Goal: Information Seeking & Learning: Understand process/instructions

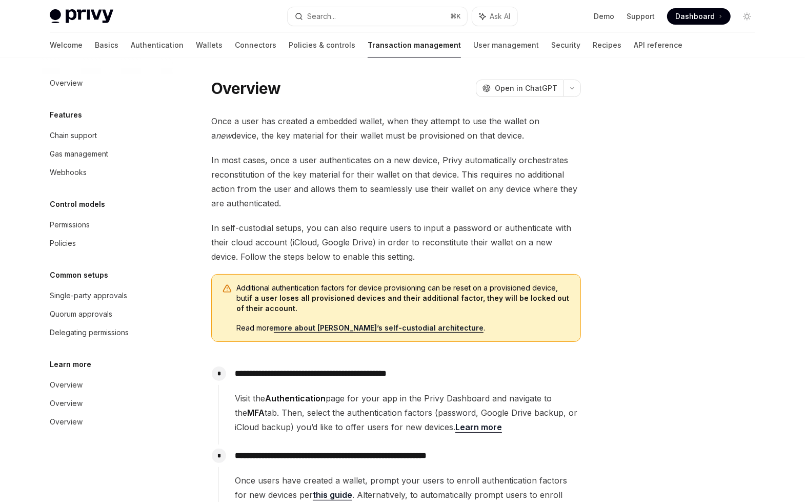
type textarea "*"
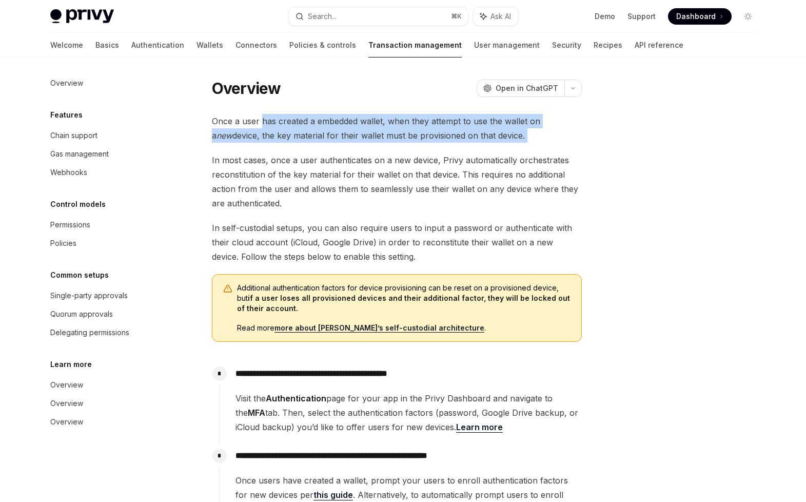
drag, startPoint x: 261, startPoint y: 117, endPoint x: 485, endPoint y: 152, distance: 226.2
click at [485, 152] on div "Once a user has created a embedded wallet, when they attempt to use the wallet …" at bounding box center [397, 361] width 370 height 494
drag, startPoint x: 584, startPoint y: 152, endPoint x: 252, endPoint y: 125, distance: 332.9
click at [253, 125] on div "Overview OpenAI Open in ChatGPT OpenAI Open in ChatGPT Once a user has created …" at bounding box center [403, 391] width 722 height 668
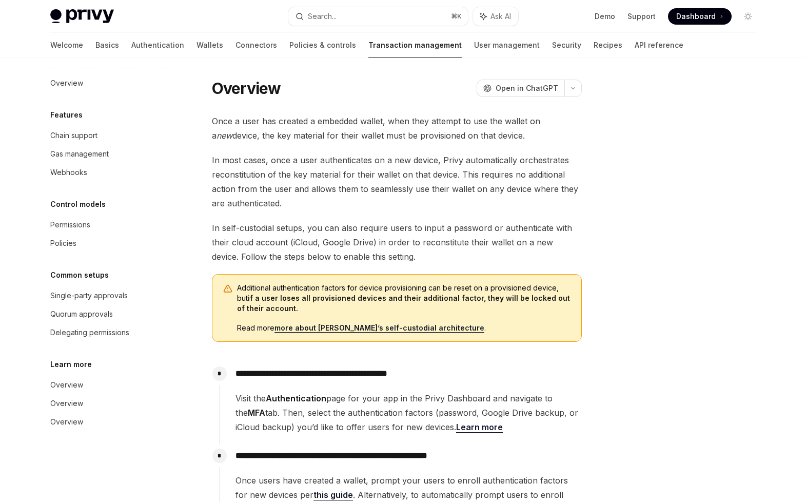
click at [252, 125] on span "Once a user has created a embedded wallet, when they attempt to use the wallet …" at bounding box center [397, 128] width 370 height 29
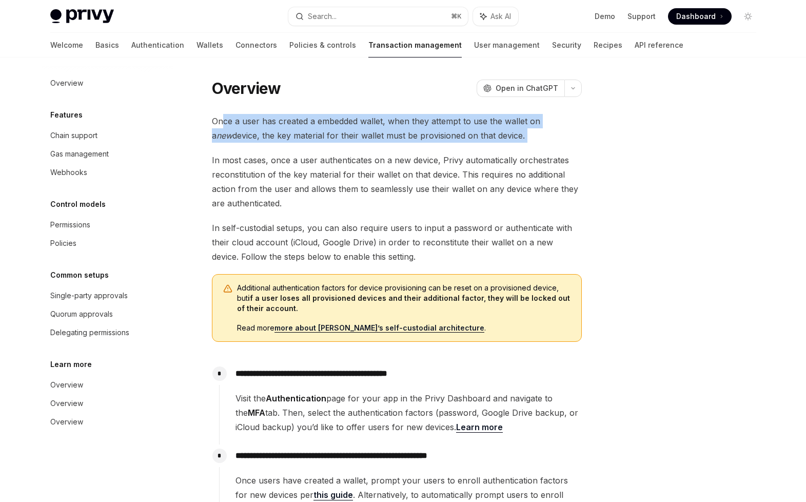
drag, startPoint x: 224, startPoint y: 124, endPoint x: 504, endPoint y: 144, distance: 281.2
click at [504, 144] on div "Once a user has created a embedded wallet, when they attempt to use the wallet …" at bounding box center [397, 361] width 370 height 494
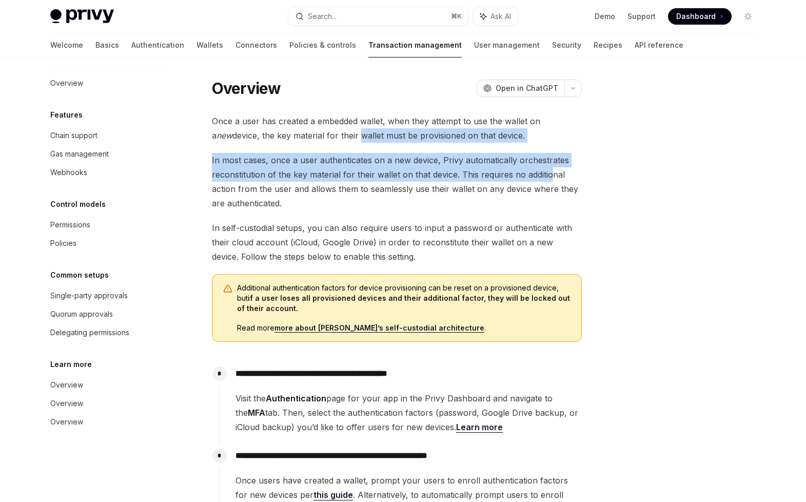
drag, startPoint x: 549, startPoint y: 170, endPoint x: 330, endPoint y: 132, distance: 221.8
click at [332, 133] on div "Once a user has created a embedded wallet, when they attempt to use the wallet …" at bounding box center [397, 361] width 370 height 494
click at [330, 132] on span "Once a user has created a embedded wallet, when they attempt to use the wallet …" at bounding box center [397, 128] width 370 height 29
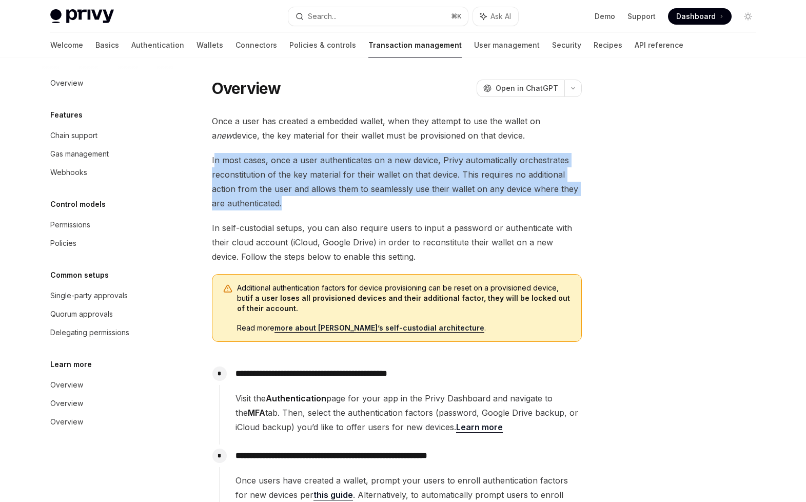
drag, startPoint x: 213, startPoint y: 159, endPoint x: 331, endPoint y: 205, distance: 127.0
click at [332, 205] on span "In most cases, once a user authenticates on a new device, Privy automatically o…" at bounding box center [397, 181] width 370 height 57
click at [331, 205] on span "In most cases, once a user authenticates on a new device, Privy automatically o…" at bounding box center [397, 181] width 370 height 57
drag, startPoint x: 361, startPoint y: 205, endPoint x: 197, endPoint y: 155, distance: 171.0
click at [197, 155] on div "Overview OpenAI Open in ChatGPT OpenAI Open in ChatGPT Once a user has created …" at bounding box center [300, 402] width 566 height 648
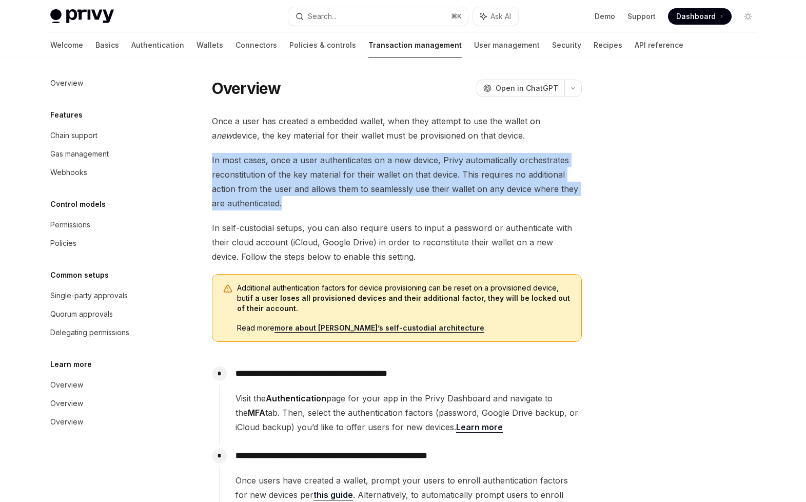
click at [197, 155] on div "Overview OpenAI Open in ChatGPT OpenAI Open in ChatGPT Once a user has created …" at bounding box center [300, 402] width 566 height 648
drag, startPoint x: 208, startPoint y: 153, endPoint x: 318, endPoint y: 198, distance: 119.3
click at [321, 200] on div "Overview OpenAI Open in ChatGPT OpenAI Open in ChatGPT Once a user has created …" at bounding box center [300, 402] width 566 height 648
click at [318, 198] on span "In most cases, once a user authenticates on a new device, Privy automatically o…" at bounding box center [397, 181] width 370 height 57
drag, startPoint x: 327, startPoint y: 198, endPoint x: 211, endPoint y: 159, distance: 122.3
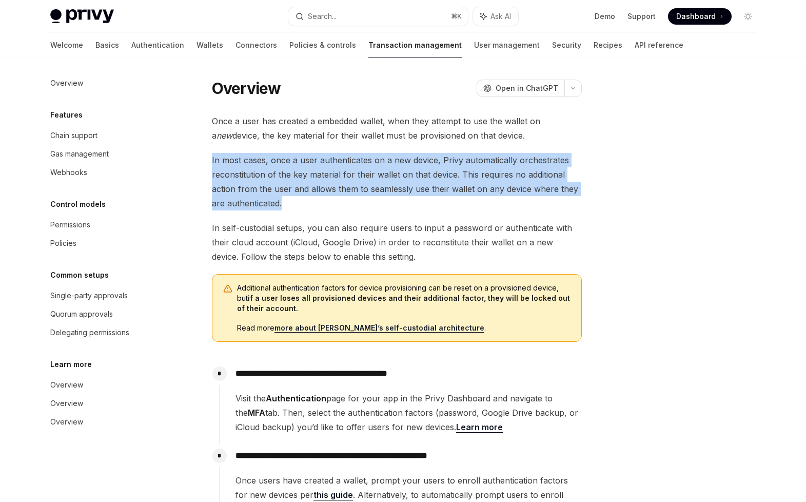
click at [212, 159] on span "In most cases, once a user authenticates on a new device, Privy automatically o…" at bounding box center [397, 181] width 370 height 57
drag, startPoint x: 209, startPoint y: 159, endPoint x: 341, endPoint y: 219, distance: 144.6
click at [342, 220] on div "Overview OpenAI Open in ChatGPT OpenAI Open in ChatGPT Once a user has created …" at bounding box center [300, 402] width 566 height 648
click at [341, 219] on div "Once a user has created a embedded wallet, when they attempt to use the wallet …" at bounding box center [397, 361] width 370 height 494
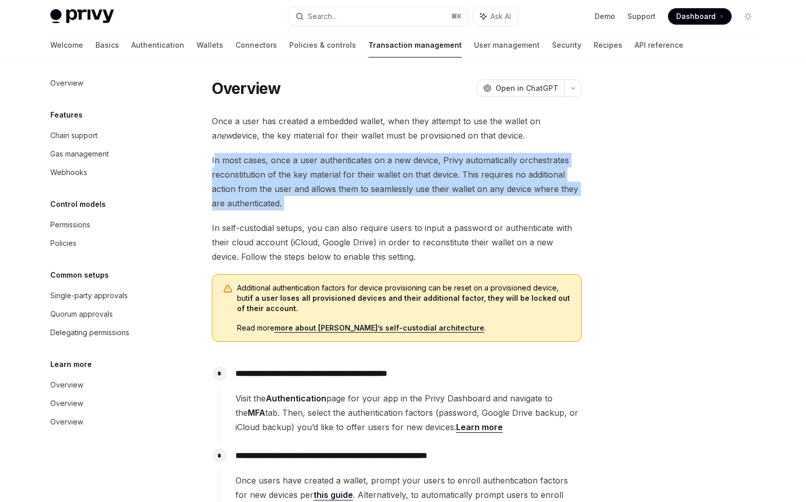
drag, startPoint x: 362, startPoint y: 219, endPoint x: 213, endPoint y: 159, distance: 160.4
click at [213, 159] on div "Once a user has created a embedded wallet, when they attempt to use the wallet …" at bounding box center [397, 361] width 370 height 494
click at [213, 159] on span "In most cases, once a user authenticates on a new device, Privy automatically o…" at bounding box center [397, 181] width 370 height 57
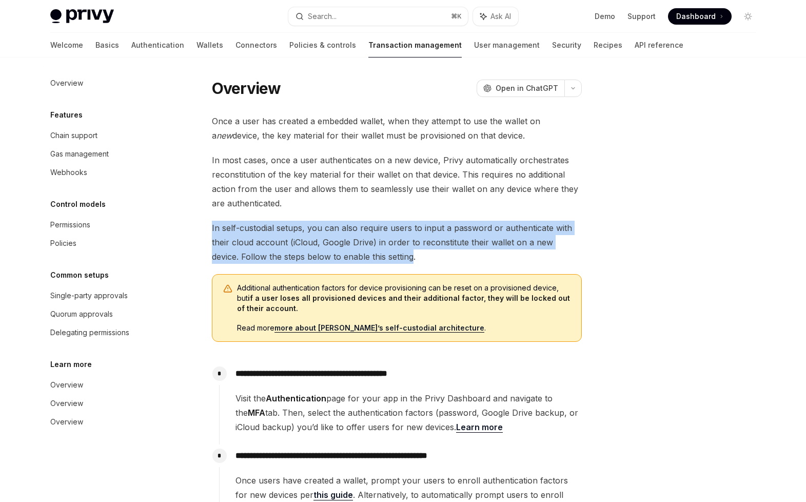
drag, startPoint x: 205, startPoint y: 222, endPoint x: 392, endPoint y: 266, distance: 192.4
click at [381, 260] on div "Overview OpenAI Open in ChatGPT OpenAI Open in ChatGPT Once a user has created …" at bounding box center [300, 402] width 566 height 648
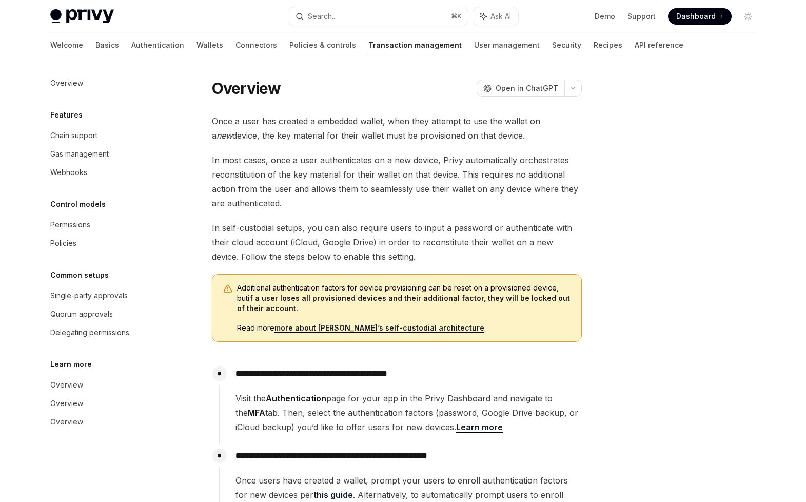
click at [392, 266] on div "Once a user has created a embedded wallet, when they attempt to use the wallet …" at bounding box center [397, 361] width 370 height 494
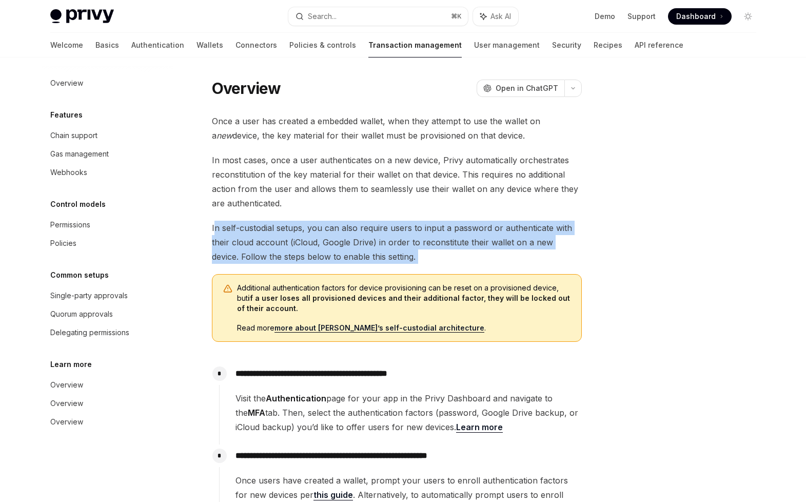
drag, startPoint x: 434, startPoint y: 266, endPoint x: 215, endPoint y: 225, distance: 222.4
click at [215, 225] on div "Once a user has created a embedded wallet, when they attempt to use the wallet …" at bounding box center [397, 361] width 370 height 494
click at [215, 225] on span "In self-custodial setups, you can also require users to input a password or aut…" at bounding box center [397, 242] width 370 height 43
drag, startPoint x: 204, startPoint y: 222, endPoint x: 431, endPoint y: 263, distance: 230.4
click at [434, 266] on div "Overview OpenAI Open in ChatGPT OpenAI Open in ChatGPT Once a user has created …" at bounding box center [300, 402] width 566 height 648
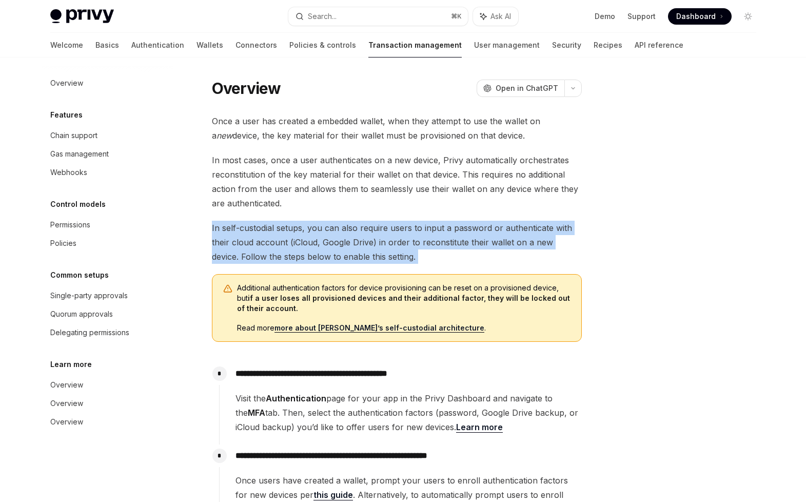
click at [431, 263] on span "In self-custodial setups, you can also require users to input a password or aut…" at bounding box center [397, 242] width 370 height 43
drag, startPoint x: 451, startPoint y: 263, endPoint x: 224, endPoint y: 229, distance: 229.7
click at [224, 229] on span "In self-custodial setups, you can also require users to input a password or aut…" at bounding box center [397, 242] width 370 height 43
drag, startPoint x: 212, startPoint y: 229, endPoint x: 404, endPoint y: 251, distance: 192.6
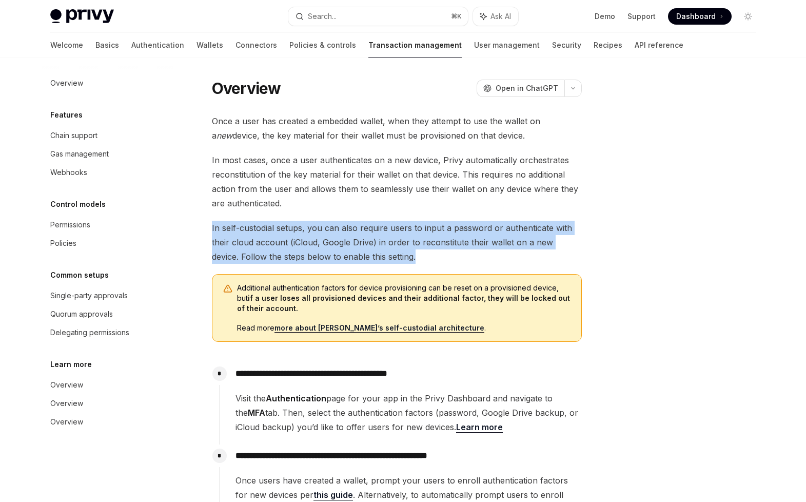
click at [404, 252] on span "In self-custodial setups, you can also require users to input a password or aut…" at bounding box center [397, 242] width 370 height 43
click at [404, 251] on span "In self-custodial setups, you can also require users to input a password or aut…" at bounding box center [397, 242] width 370 height 43
drag, startPoint x: 442, startPoint y: 251, endPoint x: 220, endPoint y: 227, distance: 223.4
click at [220, 227] on span "In self-custodial setups, you can also require users to input a password or aut…" at bounding box center [397, 242] width 370 height 43
drag, startPoint x: 210, startPoint y: 226, endPoint x: 399, endPoint y: 251, distance: 190.9
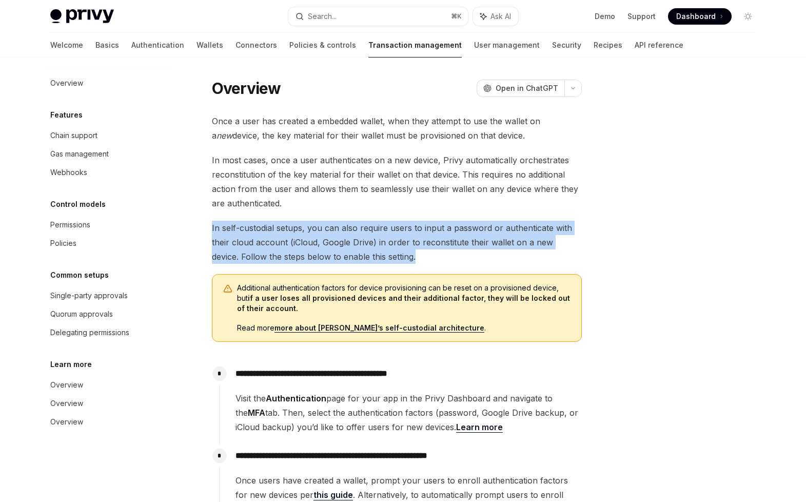
click at [400, 251] on div "Overview OpenAI Open in ChatGPT OpenAI Open in ChatGPT Once a user has created …" at bounding box center [300, 402] width 566 height 648
click at [399, 251] on span "In self-custodial setups, you can also require users to input a password or aut…" at bounding box center [397, 242] width 370 height 43
drag, startPoint x: 454, startPoint y: 251, endPoint x: 216, endPoint y: 225, distance: 239.9
click at [216, 225] on span "In self-custodial setups, you can also require users to input a password or aut…" at bounding box center [397, 242] width 370 height 43
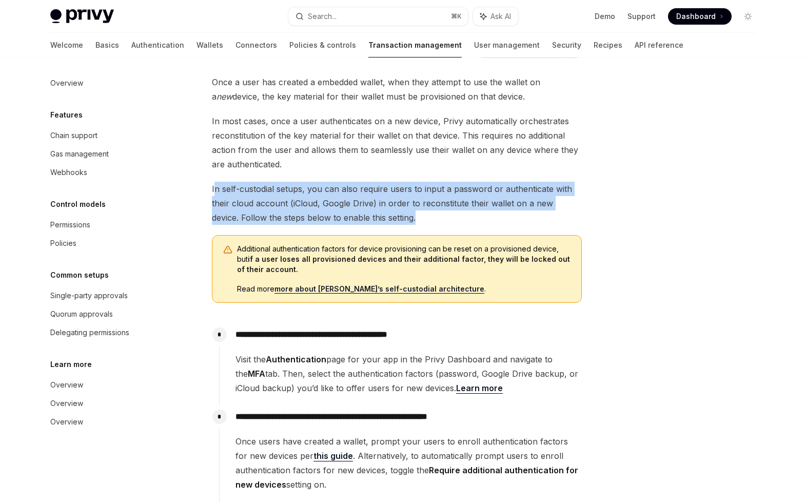
scroll to position [46, 0]
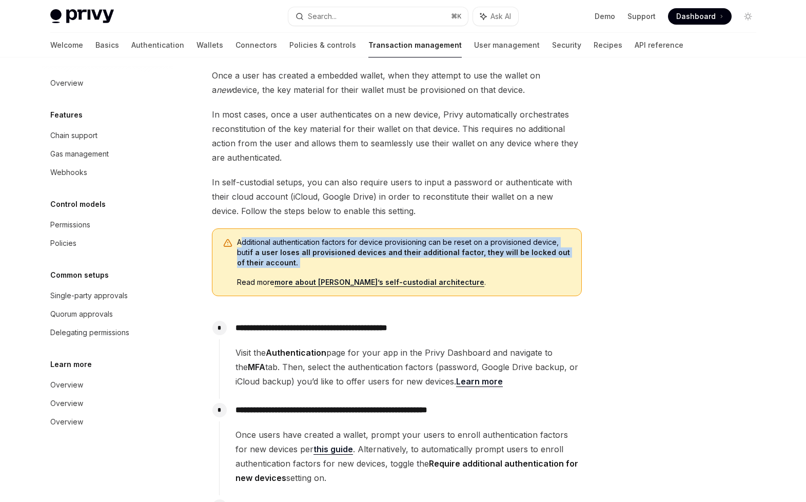
drag, startPoint x: 243, startPoint y: 240, endPoint x: 388, endPoint y: 267, distance: 147.2
click at [389, 268] on div "Additional authentication factors for device provisioning can be reset on a pro…" at bounding box center [404, 262] width 334 height 50
click at [388, 267] on span "Additional authentication factors for device provisioning can be reset on a pro…" at bounding box center [404, 252] width 334 height 31
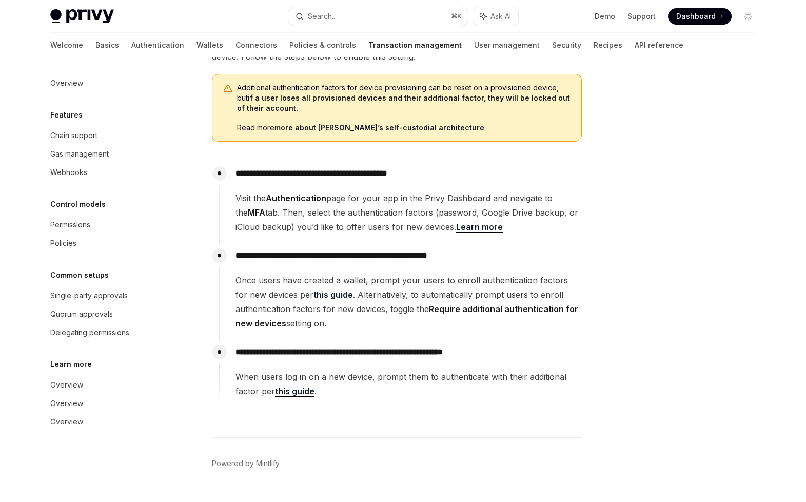
scroll to position [224, 0]
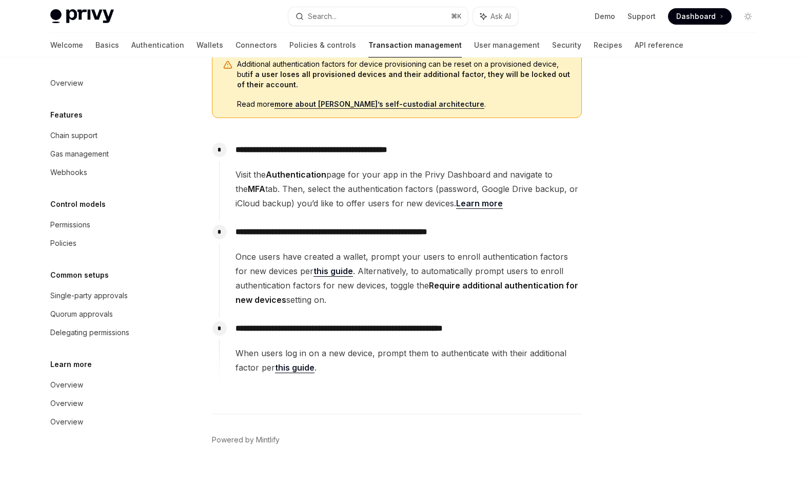
click at [387, 273] on span "Once users have created a wallet, prompt your users to enroll authentication fa…" at bounding box center [408, 277] width 346 height 57
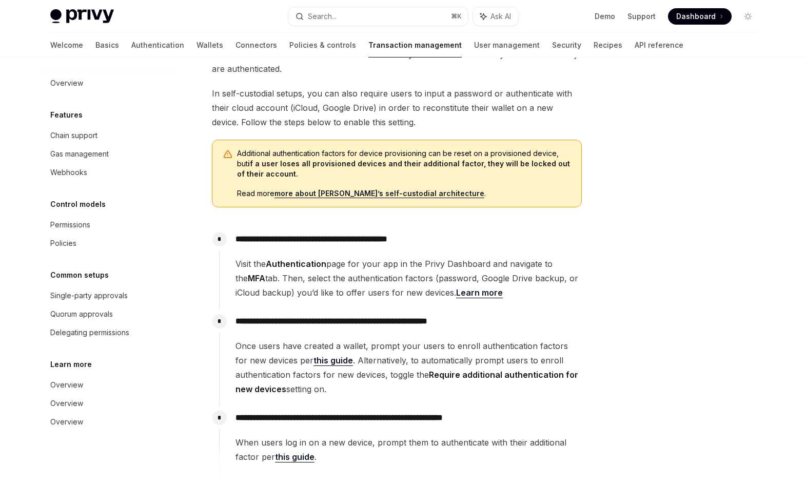
scroll to position [134, 0]
click at [601, 16] on link "Demo" at bounding box center [604, 16] width 21 height 10
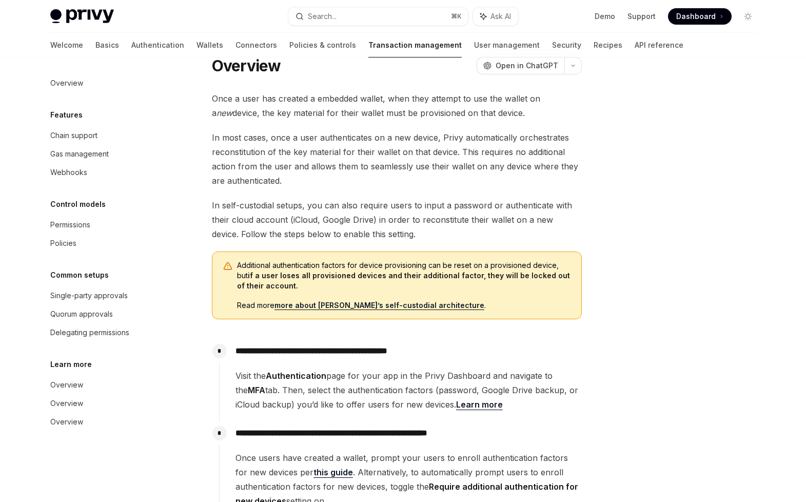
scroll to position [0, 0]
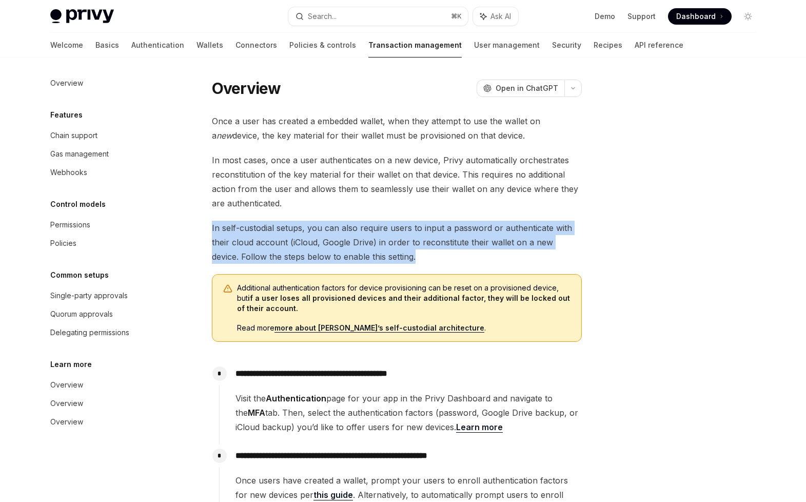
drag, startPoint x: 205, startPoint y: 228, endPoint x: 430, endPoint y: 255, distance: 226.2
click at [430, 255] on div "Overview OpenAI Open in ChatGPT OpenAI Open in ChatGPT Once a user has created …" at bounding box center [300, 402] width 566 height 648
click at [430, 255] on span "In self-custodial setups, you can also require users to input a password or aut…" at bounding box center [397, 242] width 370 height 43
drag, startPoint x: 457, startPoint y: 255, endPoint x: 205, endPoint y: 213, distance: 256.2
click at [205, 213] on div "Overview OpenAI Open in ChatGPT OpenAI Open in ChatGPT Once a user has created …" at bounding box center [300, 402] width 566 height 648
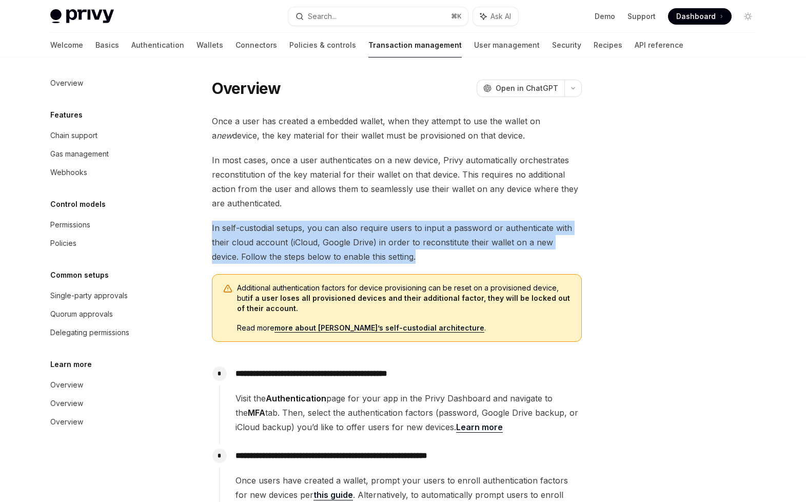
click at [205, 213] on div "Overview OpenAI Open in ChatGPT OpenAI Open in ChatGPT Once a user has created …" at bounding box center [300, 402] width 566 height 648
drag, startPoint x: 200, startPoint y: 225, endPoint x: 411, endPoint y: 261, distance: 213.8
click at [412, 261] on div "Overview OpenAI Open in ChatGPT OpenAI Open in ChatGPT Once a user has created …" at bounding box center [300, 402] width 566 height 648
click at [411, 261] on span "In self-custodial setups, you can also require users to input a password or aut…" at bounding box center [397, 242] width 370 height 43
drag, startPoint x: 430, startPoint y: 261, endPoint x: 201, endPoint y: 231, distance: 230.6
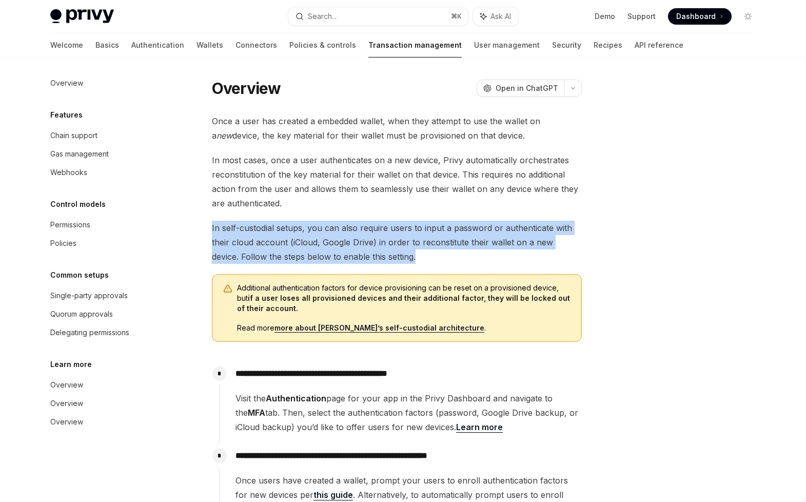
click at [201, 231] on div "Overview OpenAI Open in ChatGPT OpenAI Open in ChatGPT Once a user has created …" at bounding box center [300, 402] width 566 height 648
drag, startPoint x: 205, startPoint y: 222, endPoint x: 428, endPoint y: 255, distance: 226.2
click at [429, 255] on div "Overview OpenAI Open in ChatGPT OpenAI Open in ChatGPT Once a user has created …" at bounding box center [300, 402] width 566 height 648
click at [428, 255] on span "In self-custodial setups, you can also require users to input a password or aut…" at bounding box center [397, 242] width 370 height 43
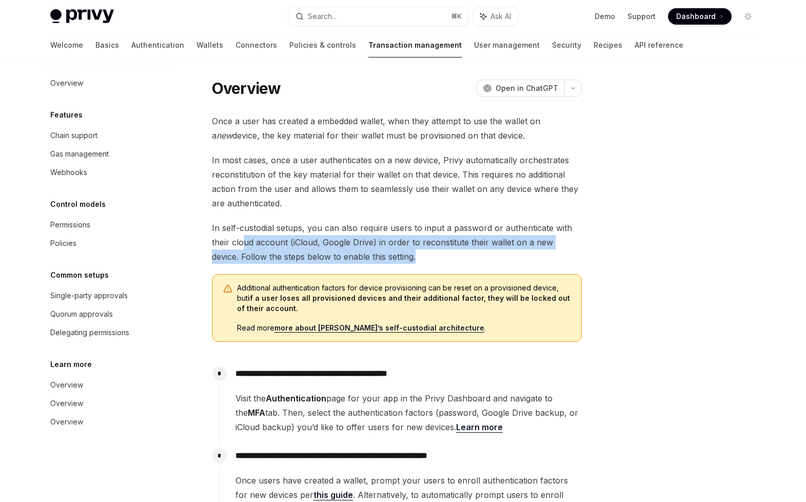
drag, startPoint x: 475, startPoint y: 255, endPoint x: 243, endPoint y: 244, distance: 233.1
click at [243, 244] on span "In self-custodial setups, you can also require users to input a password or aut…" at bounding box center [397, 242] width 370 height 43
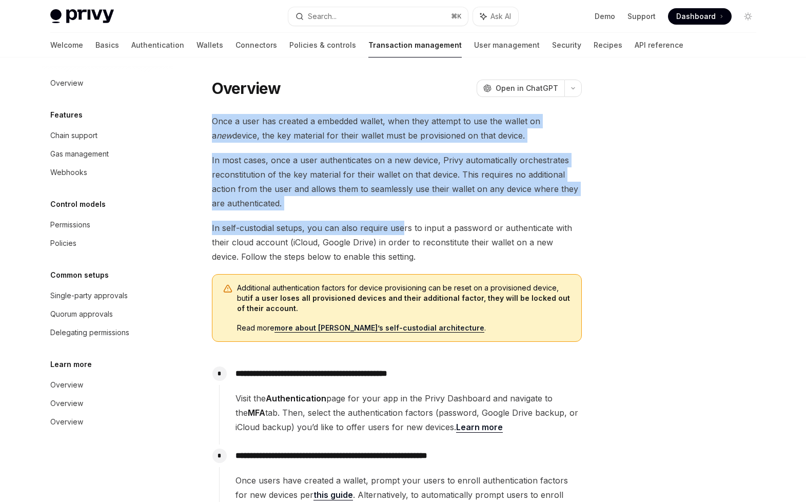
drag, startPoint x: 204, startPoint y: 122, endPoint x: 398, endPoint y: 224, distance: 218.8
click at [400, 223] on div "Overview OpenAI Open in ChatGPT OpenAI Open in ChatGPT Once a user has created …" at bounding box center [300, 402] width 566 height 648
click at [398, 224] on span "In self-custodial setups, you can also require users to input a password or aut…" at bounding box center [397, 242] width 370 height 43
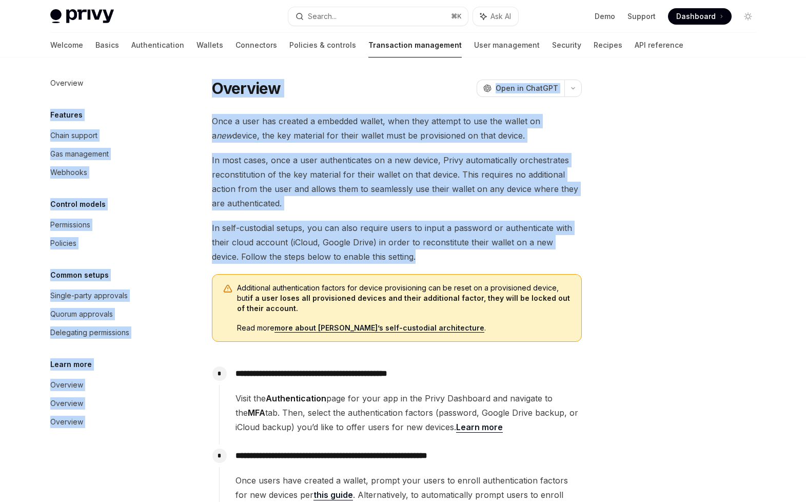
drag, startPoint x: 389, startPoint y: 263, endPoint x: 189, endPoint y: 107, distance: 254.3
click at [189, 107] on div "Overview Features Chain support Gas management Webhooks Control models Permissi…" at bounding box center [403, 391] width 755 height 668
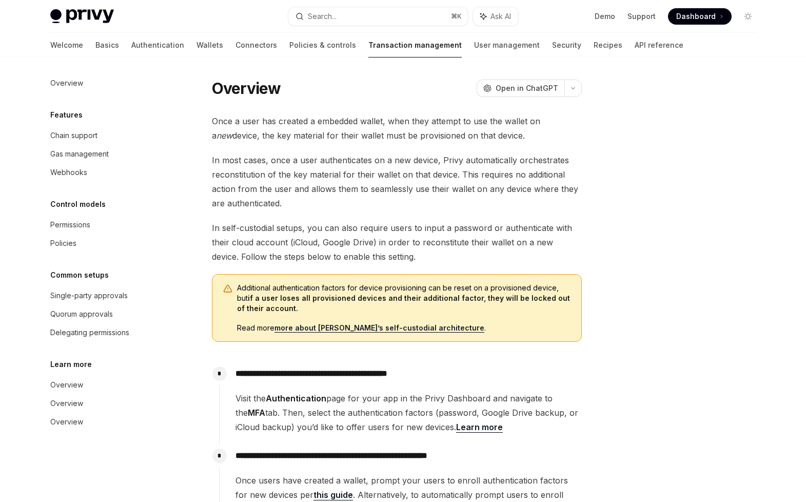
click at [222, 130] on span "Once a user has created a embedded wallet, when they attempt to use the wallet …" at bounding box center [397, 128] width 370 height 29
click at [94, 309] on div "Quorum approvals" at bounding box center [81, 314] width 63 height 12
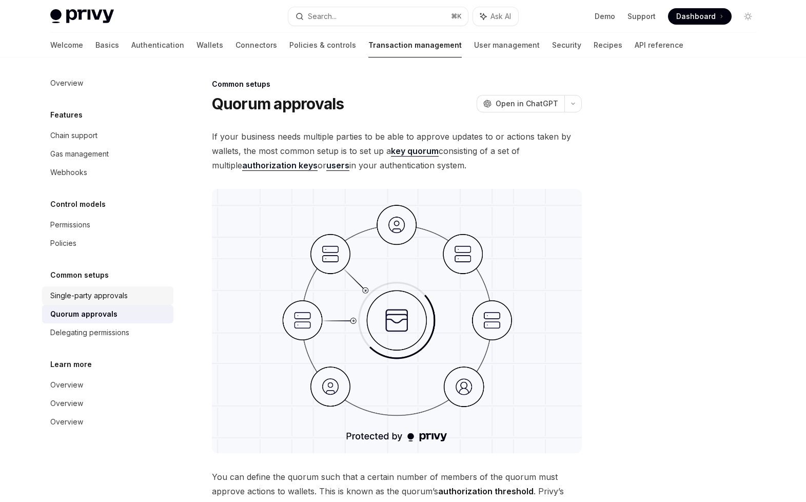
click at [79, 295] on div "Single-party approvals" at bounding box center [88, 295] width 77 height 12
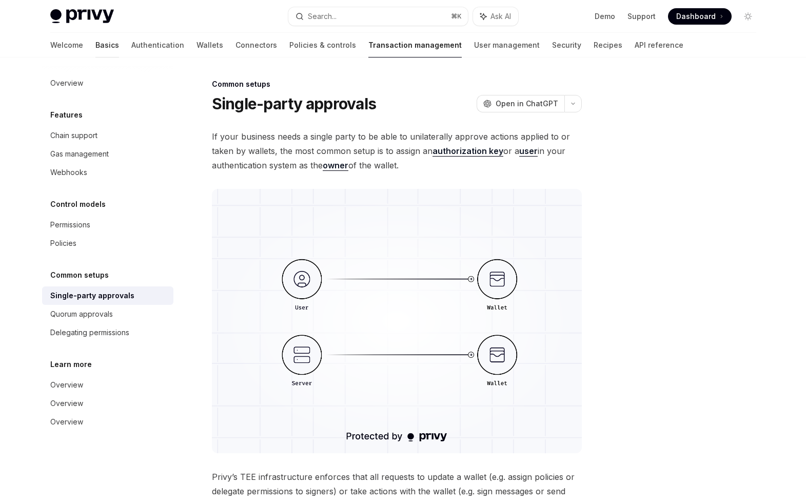
click at [95, 48] on link "Basics" at bounding box center [107, 45] width 24 height 25
type textarea "*"
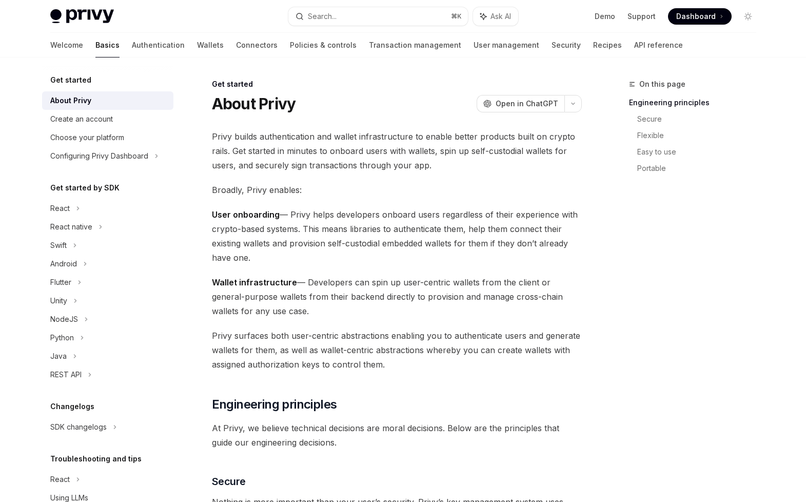
click at [256, 245] on span "User onboarding — Privy helps developers onboard users regardless of their expe…" at bounding box center [397, 235] width 370 height 57
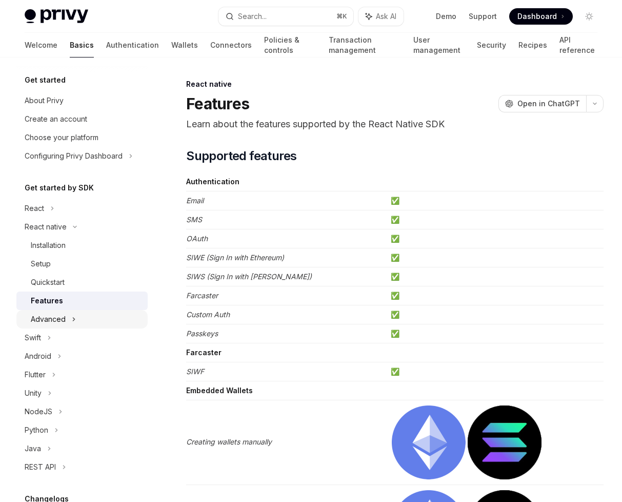
click at [75, 325] on div "Advanced" at bounding box center [81, 319] width 131 height 18
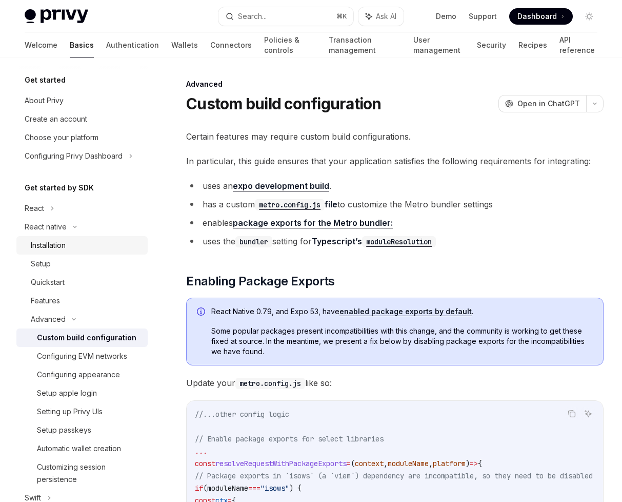
click at [54, 241] on div "Installation" at bounding box center [48, 245] width 35 height 12
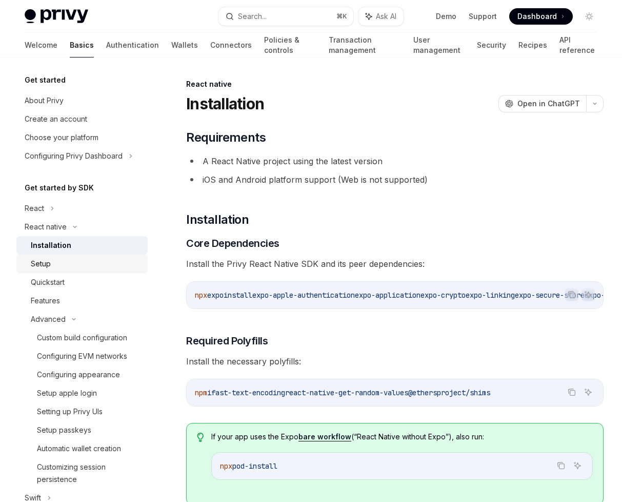
click at [54, 260] on div "Setup" at bounding box center [86, 263] width 111 height 12
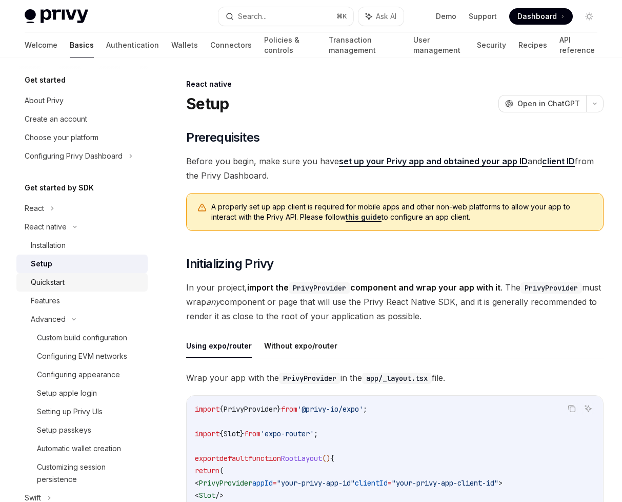
click at [65, 283] on div "Quickstart" at bounding box center [48, 282] width 34 height 12
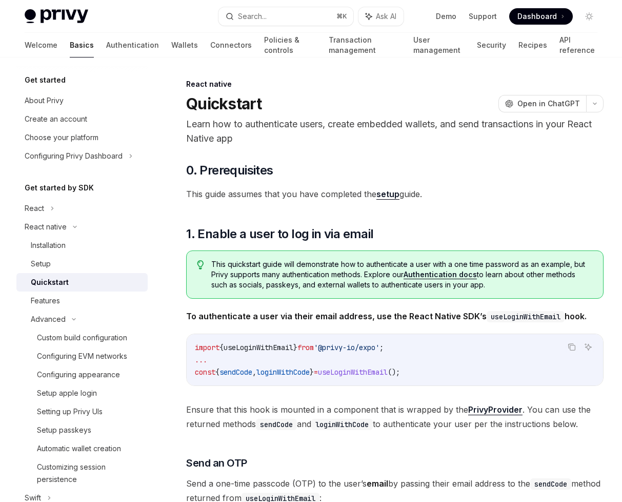
click at [57, 287] on div "Quickstart" at bounding box center [50, 282] width 38 height 12
click at [56, 306] on div "Features" at bounding box center [45, 300] width 29 height 12
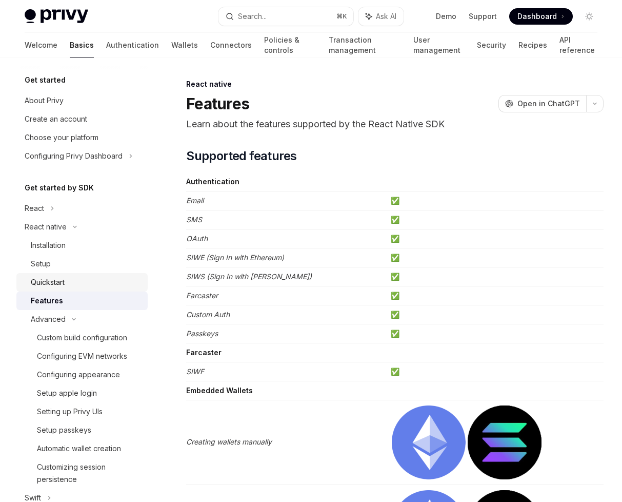
click at [64, 288] on div "Quickstart" at bounding box center [48, 282] width 34 height 12
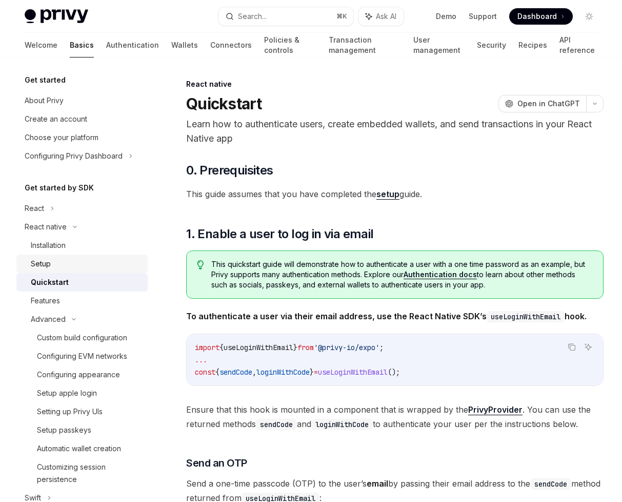
click at [55, 266] on div "Setup" at bounding box center [86, 263] width 111 height 12
type textarea "*"
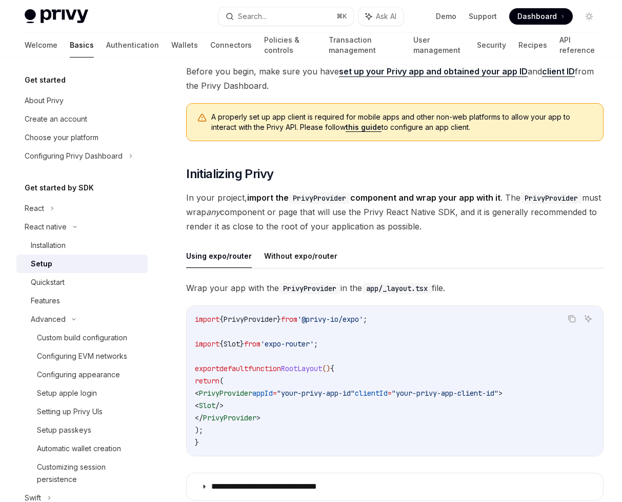
scroll to position [108, 0]
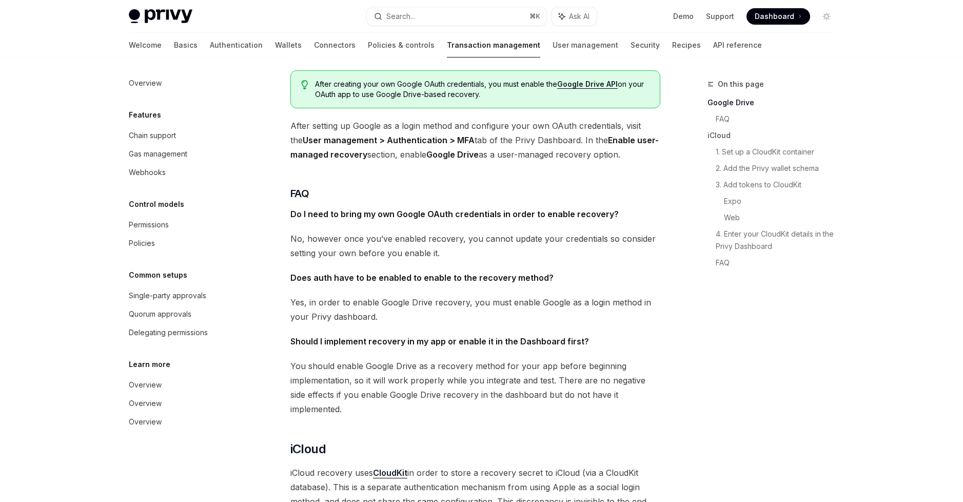
scroll to position [247, 0]
drag, startPoint x: 293, startPoint y: 210, endPoint x: 525, endPoint y: 221, distance: 231.5
click at [522, 220] on span "Do I need to bring my own Google OAuth credentials in order to enable recovery?" at bounding box center [475, 213] width 370 height 14
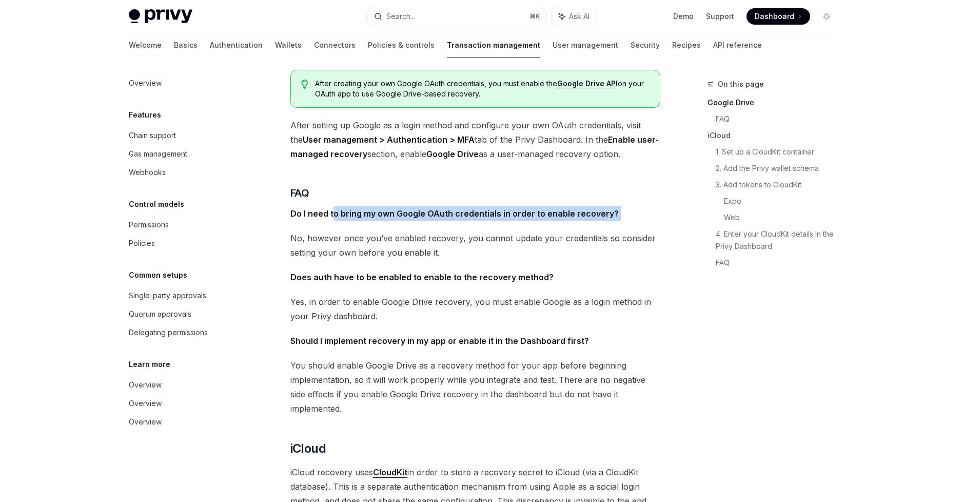
drag, startPoint x: 580, startPoint y: 221, endPoint x: 334, endPoint y: 208, distance: 246.5
click at [331, 208] on strong "Do I need to bring my own Google OAuth credentials in order to enable recovery?" at bounding box center [454, 213] width 328 height 10
drag, startPoint x: 294, startPoint y: 219, endPoint x: 548, endPoint y: 240, distance: 254.2
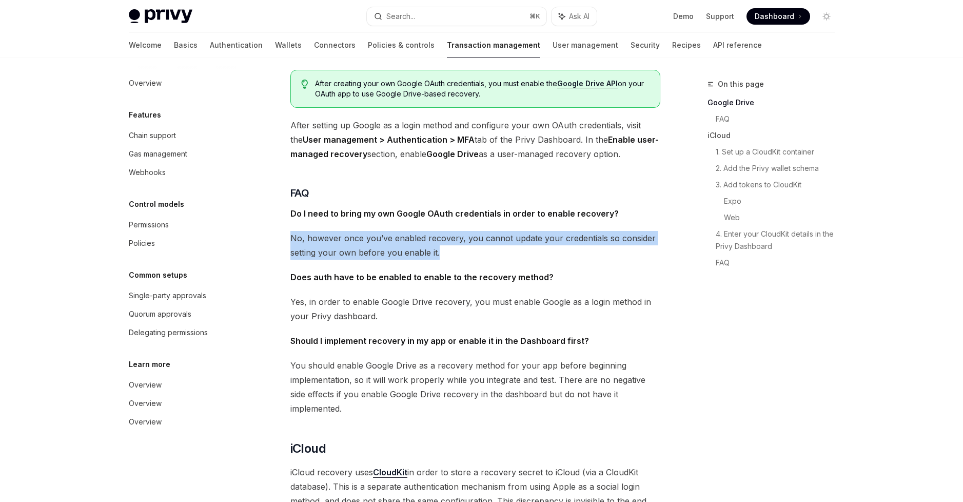
drag, startPoint x: 541, startPoint y: 253, endPoint x: 326, endPoint y: 225, distance: 216.7
drag, startPoint x: 282, startPoint y: 232, endPoint x: 462, endPoint y: 254, distance: 180.8
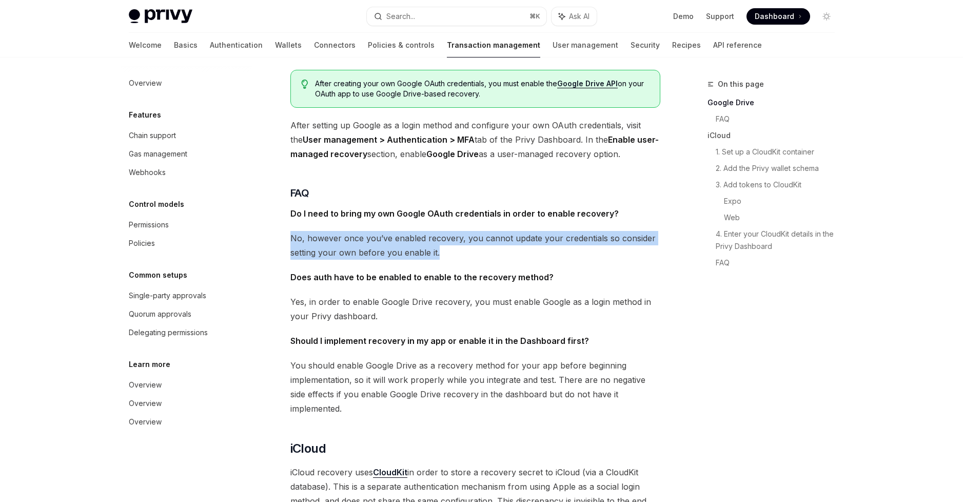
click at [462, 254] on span "No, however once you’ve enabled recovery, you cannot update your credentials so…" at bounding box center [475, 245] width 370 height 29
drag, startPoint x: 514, startPoint y: 254, endPoint x: 303, endPoint y: 235, distance: 212.1
click at [303, 236] on span "No, however once you’ve enabled recovery, you cannot update your credentials so…" at bounding box center [475, 245] width 370 height 29
click at [303, 235] on span "No, however once you’ve enabled recovery, you cannot update your credentials so…" at bounding box center [475, 245] width 370 height 29
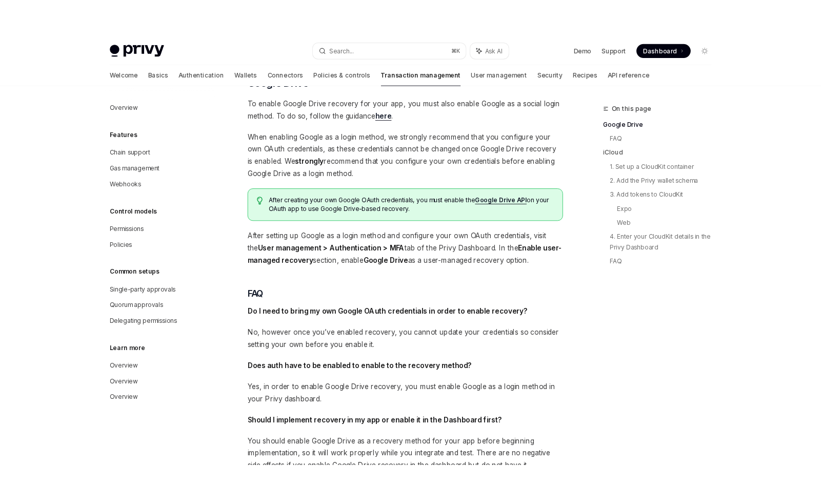
scroll to position [0, 0]
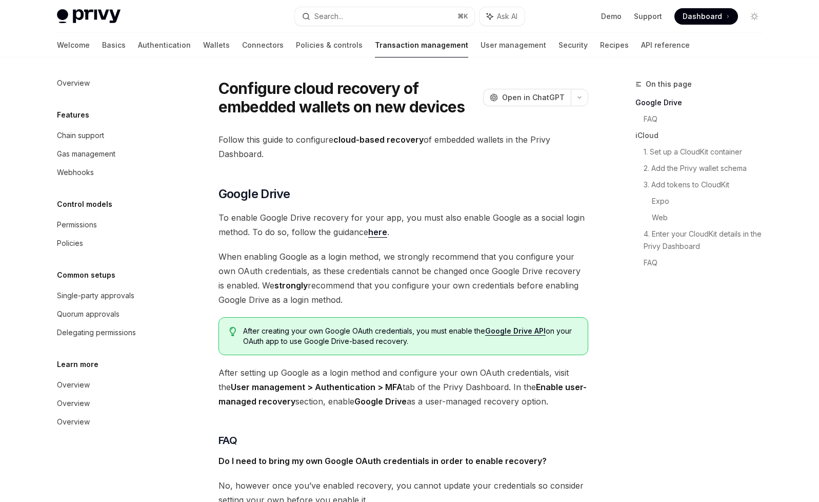
type textarea "*"
click at [238, 210] on span "To enable Google Drive recovery for your app, you must also enable Google as a …" at bounding box center [405, 224] width 370 height 29
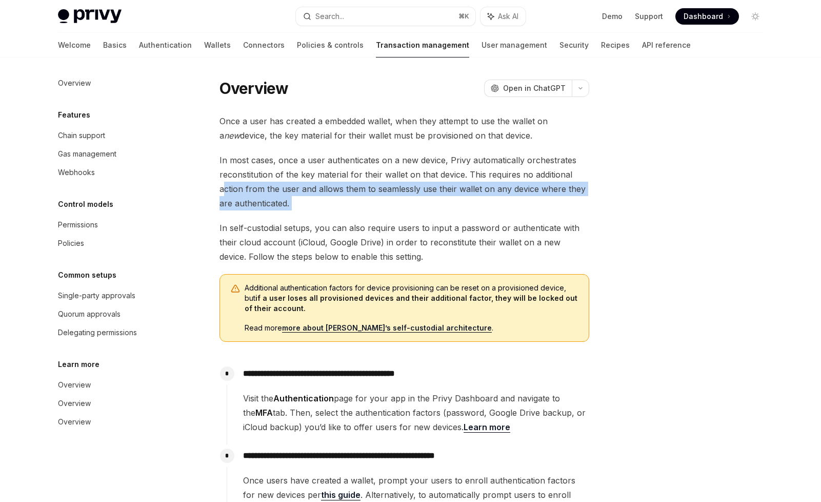
drag, startPoint x: 223, startPoint y: 188, endPoint x: 415, endPoint y: 220, distance: 195.4
click at [416, 220] on div "Once a user has created a embedded wallet, when they attempt to use the wallet …" at bounding box center [405, 361] width 370 height 494
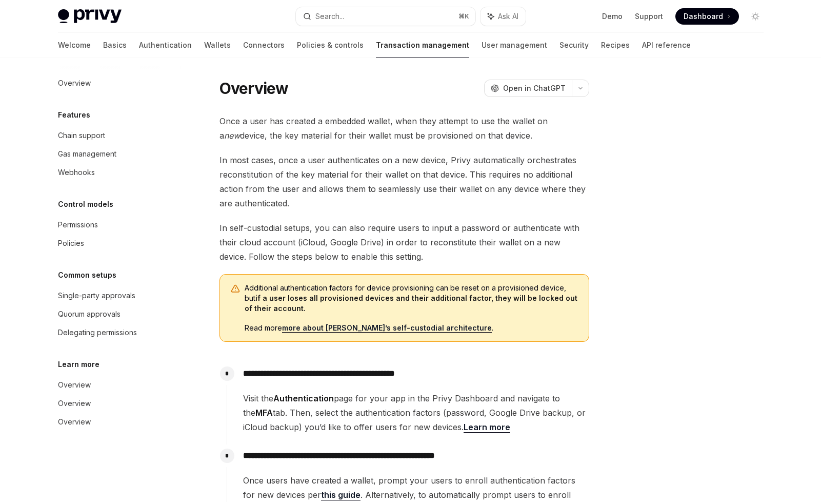
click at [429, 212] on div "Once a user has created a embedded wallet, when they attempt to use the wallet …" at bounding box center [405, 361] width 370 height 494
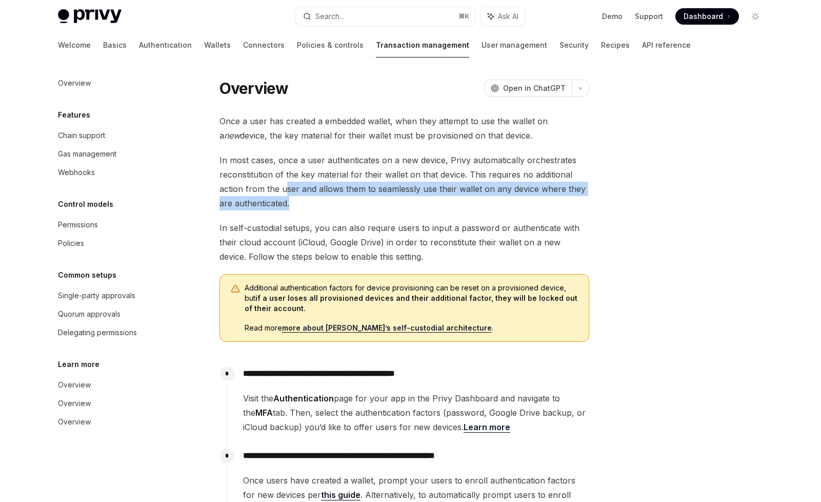
drag, startPoint x: 402, startPoint y: 203, endPoint x: 274, endPoint y: 192, distance: 127.6
click at [275, 193] on span "In most cases, once a user authenticates on a new device, Privy automatically o…" at bounding box center [405, 181] width 370 height 57
click at [274, 192] on span "In most cases, once a user authenticates on a new device, Privy automatically o…" at bounding box center [405, 181] width 370 height 57
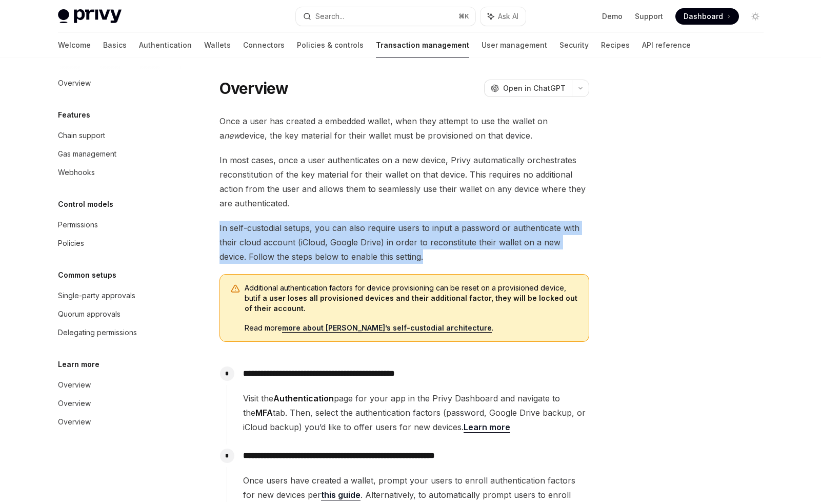
drag, startPoint x: 216, startPoint y: 226, endPoint x: 453, endPoint y: 255, distance: 238.2
click at [453, 255] on div "Overview OpenAI Open in ChatGPT OpenAI Open in ChatGPT Once a user has created …" at bounding box center [308, 402] width 566 height 648
click at [453, 255] on span "In self-custodial setups, you can also require users to input a password or aut…" at bounding box center [405, 242] width 370 height 43
drag, startPoint x: 505, startPoint y: 255, endPoint x: 217, endPoint y: 224, distance: 288.9
click at [217, 224] on div "Overview OpenAI Open in ChatGPT OpenAI Open in ChatGPT Once a user has created …" at bounding box center [308, 402] width 566 height 648
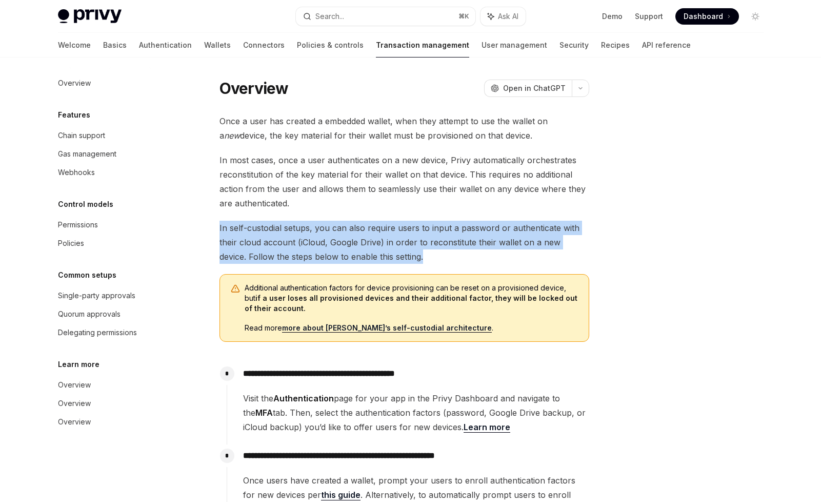
click at [233, 221] on span "In self-custodial setups, you can also require users to input a password or aut…" at bounding box center [405, 242] width 370 height 43
drag, startPoint x: 215, startPoint y: 224, endPoint x: 448, endPoint y: 262, distance: 235.4
click at [448, 262] on div "Overview OpenAI Open in ChatGPT OpenAI Open in ChatGPT Once a user has created …" at bounding box center [308, 402] width 566 height 648
click at [448, 262] on span "In self-custodial setups, you can also require users to input a password or aut…" at bounding box center [405, 242] width 370 height 43
drag, startPoint x: 485, startPoint y: 262, endPoint x: 205, endPoint y: 233, distance: 281.5
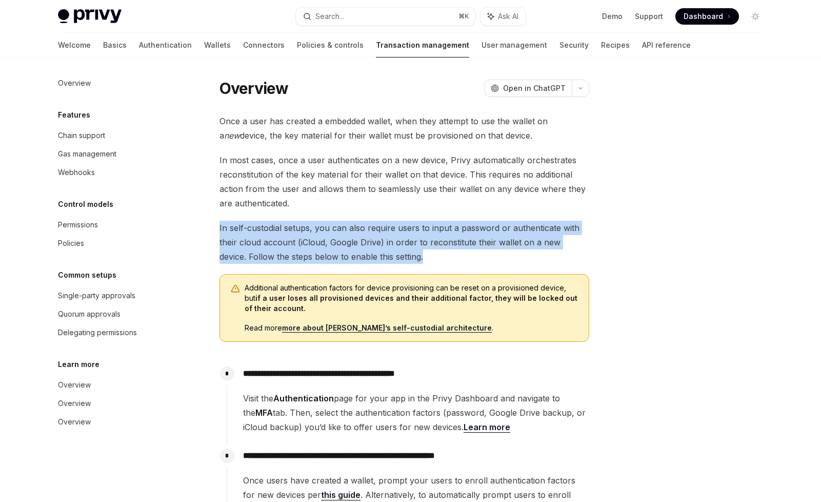
click at [205, 233] on div "Overview OpenAI Open in ChatGPT OpenAI Open in ChatGPT Once a user has created …" at bounding box center [308, 402] width 566 height 648
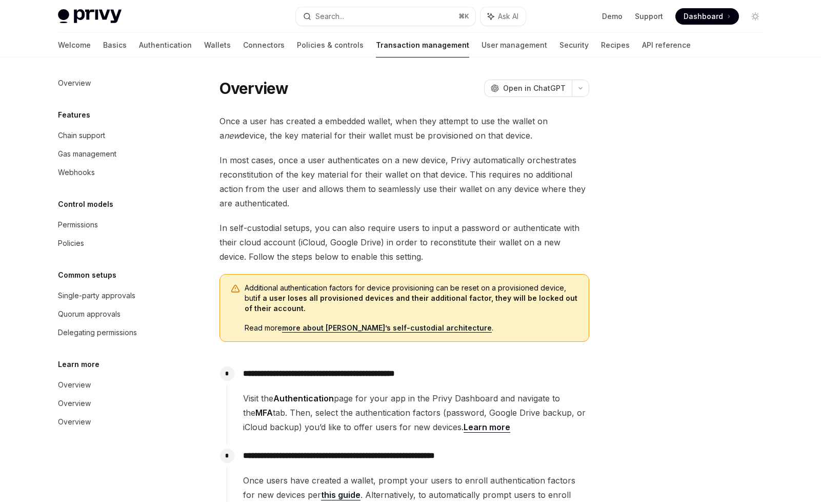
click at [220, 221] on span "In self-custodial setups, you can also require users to input a password or aut…" at bounding box center [405, 242] width 370 height 43
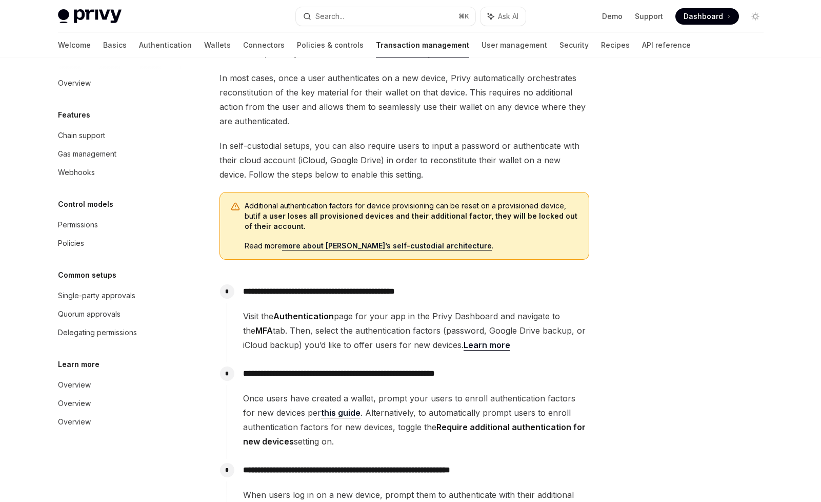
scroll to position [100, 0]
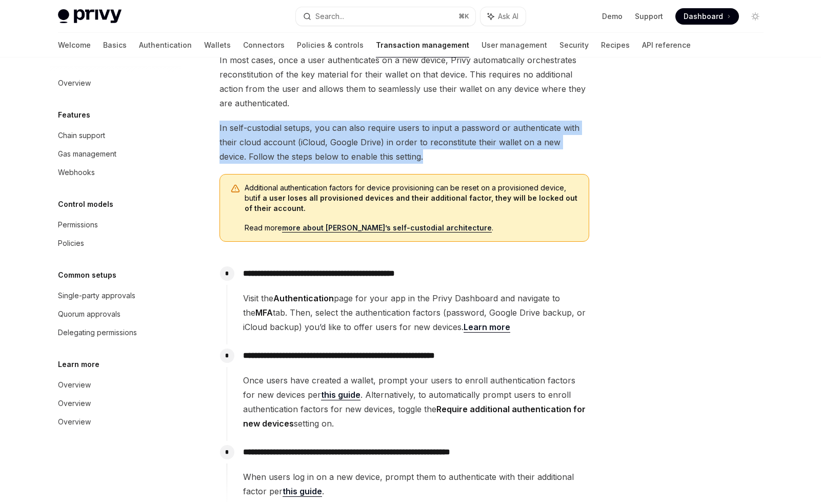
drag, startPoint x: 214, startPoint y: 129, endPoint x: 442, endPoint y: 153, distance: 229.5
click at [444, 154] on div "Overview OpenAI Open in ChatGPT OpenAI Open in ChatGPT Once a user has created …" at bounding box center [308, 302] width 566 height 648
click at [442, 153] on span "In self-custodial setups, you can also require users to input a password or aut…" at bounding box center [405, 142] width 370 height 43
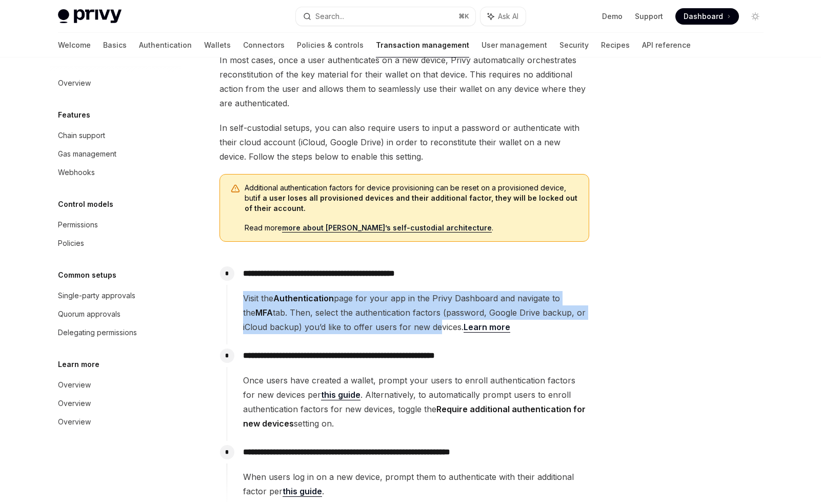
drag, startPoint x: 236, startPoint y: 291, endPoint x: 432, endPoint y: 326, distance: 199.5
click at [433, 326] on div "**********" at bounding box center [408, 298] width 363 height 72
click at [432, 326] on span "Visit the Authentication page for your app in the Privy Dashboard and navigate …" at bounding box center [416, 312] width 346 height 43
drag, startPoint x: 557, startPoint y: 325, endPoint x: 205, endPoint y: 298, distance: 353.9
click at [204, 298] on div "Overview OpenAI Open in ChatGPT OpenAI Open in ChatGPT Once a user has created …" at bounding box center [308, 302] width 566 height 648
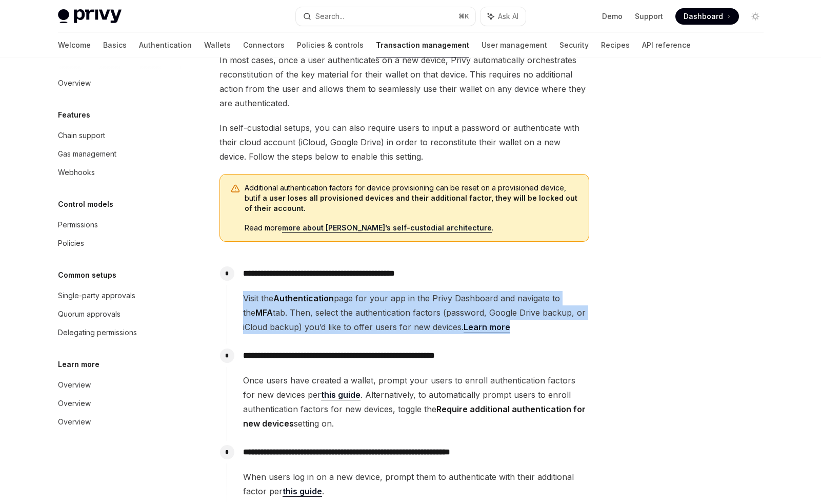
click at [246, 294] on span "Visit the Authentication page for your app in the Privy Dashboard and navigate …" at bounding box center [416, 312] width 346 height 43
drag, startPoint x: 237, startPoint y: 294, endPoint x: 566, endPoint y: 334, distance: 330.7
click at [566, 334] on div "**********" at bounding box center [408, 303] width 363 height 82
click at [565, 333] on span "Visit the Authentication page for your app in the Privy Dashboard and navigate …" at bounding box center [416, 312] width 346 height 43
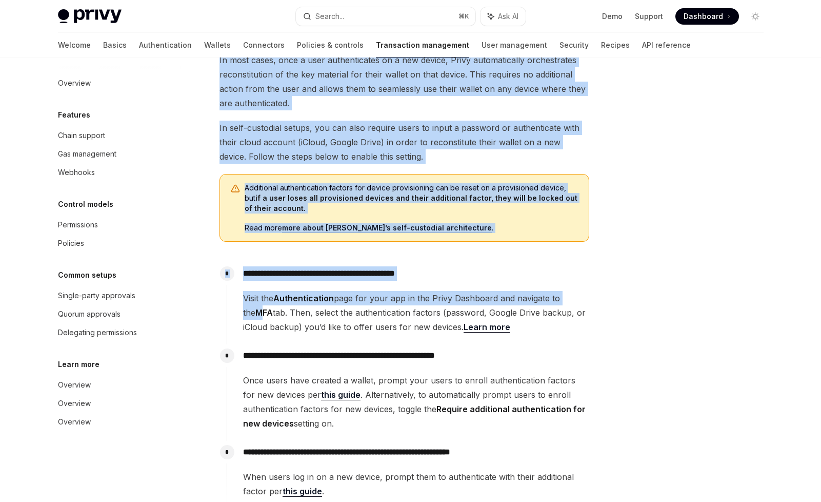
drag, startPoint x: 610, startPoint y: 333, endPoint x: 257, endPoint y: 313, distance: 353.4
click at [251, 313] on div "Overview OpenAI Open in ChatGPT OpenAI Open in ChatGPT Once a user has created …" at bounding box center [411, 291] width 722 height 668
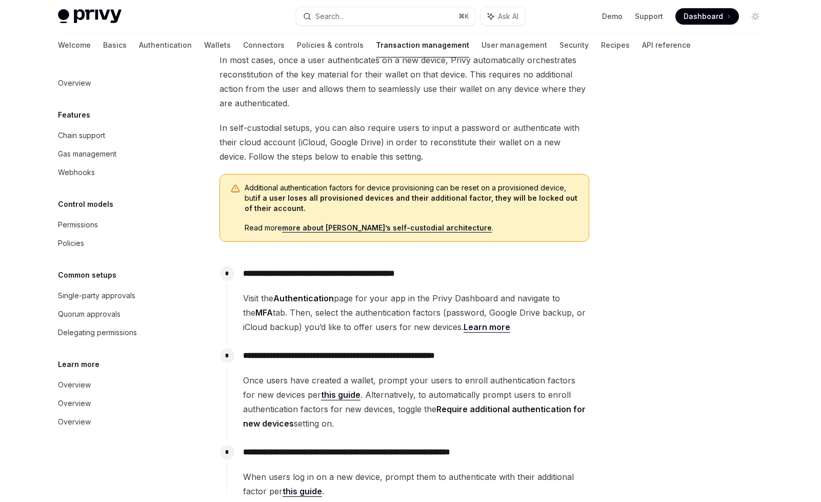
click at [257, 313] on strong "MFA" at bounding box center [263, 312] width 17 height 10
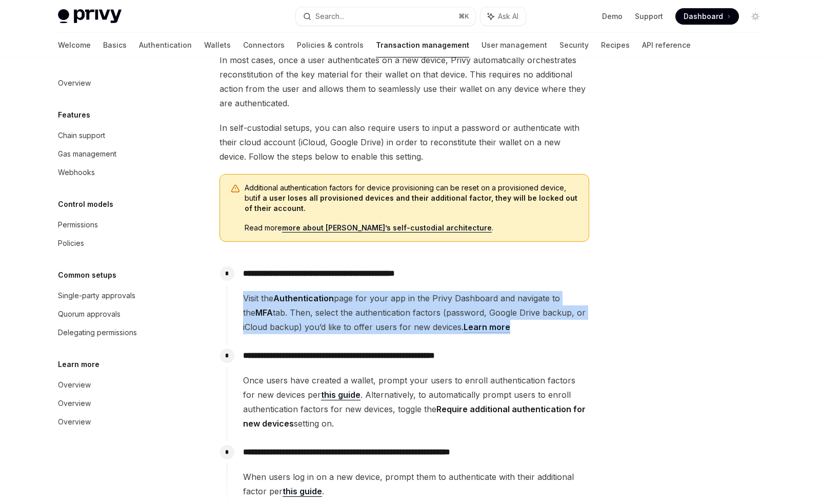
drag, startPoint x: 241, startPoint y: 301, endPoint x: 564, endPoint y: 340, distance: 325.5
click at [564, 340] on div "**********" at bounding box center [408, 303] width 363 height 82
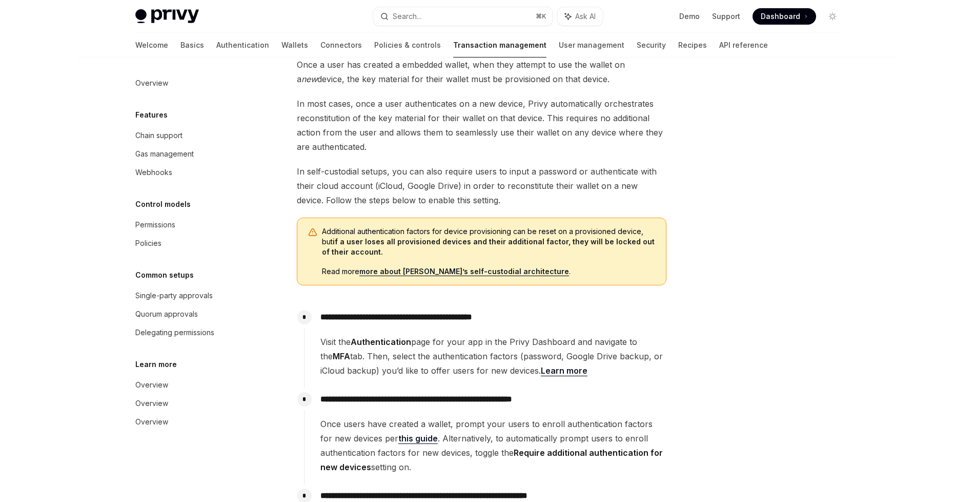
scroll to position [72, 0]
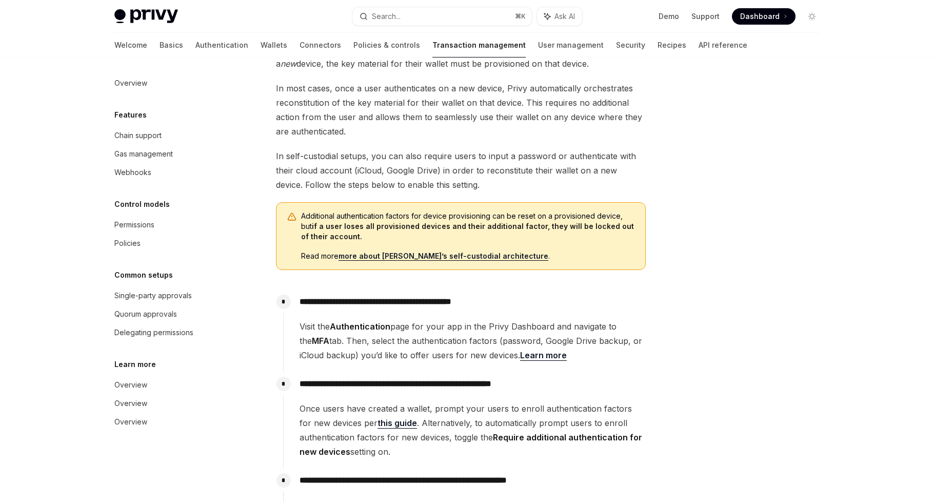
type textarea "*"
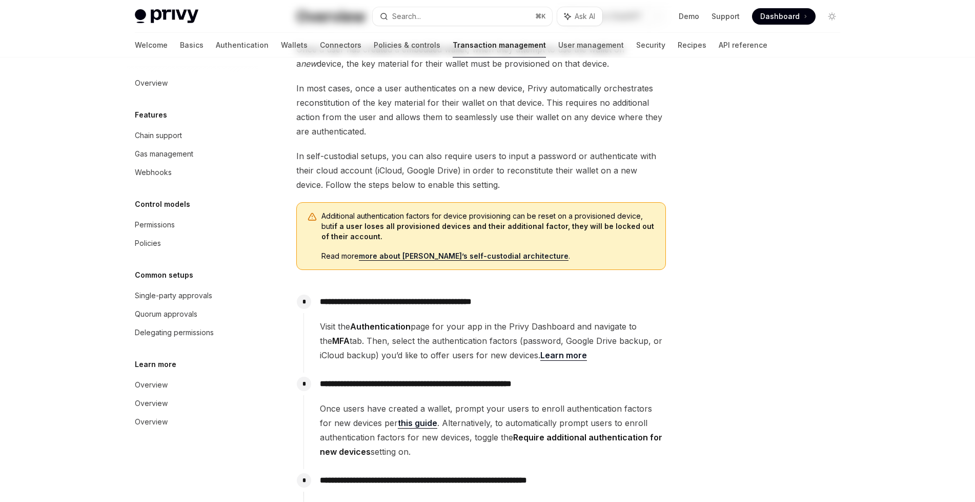
scroll to position [0, 0]
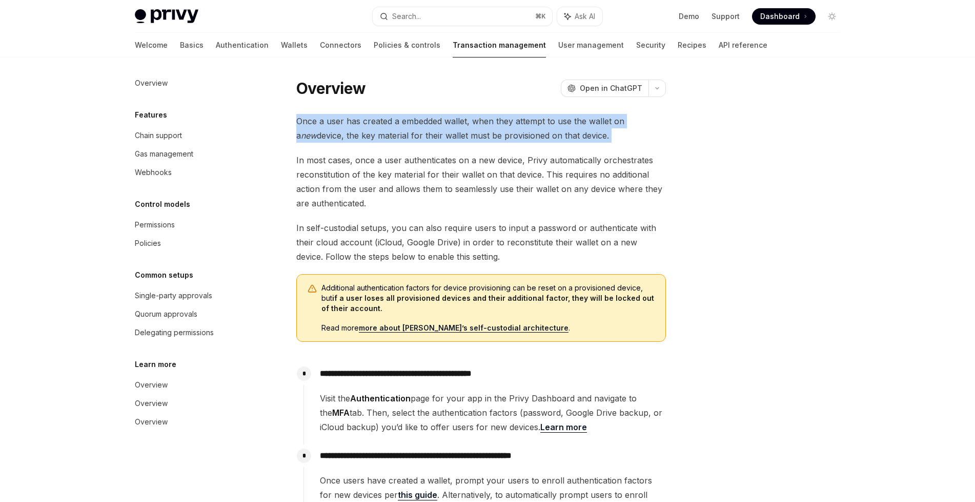
drag, startPoint x: 289, startPoint y: 106, endPoint x: 509, endPoint y: 144, distance: 223.3
click at [509, 144] on div "Overview OpenAI Open in ChatGPT OpenAI Open in ChatGPT Once a user has created …" at bounding box center [385, 402] width 566 height 648
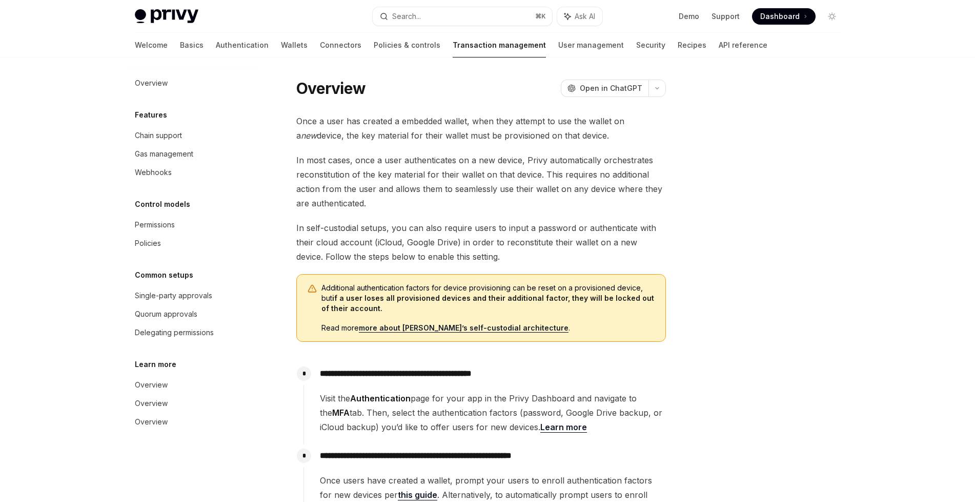
click at [328, 226] on span "In self-custodial setups, you can also require users to input a password or aut…" at bounding box center [481, 242] width 370 height 43
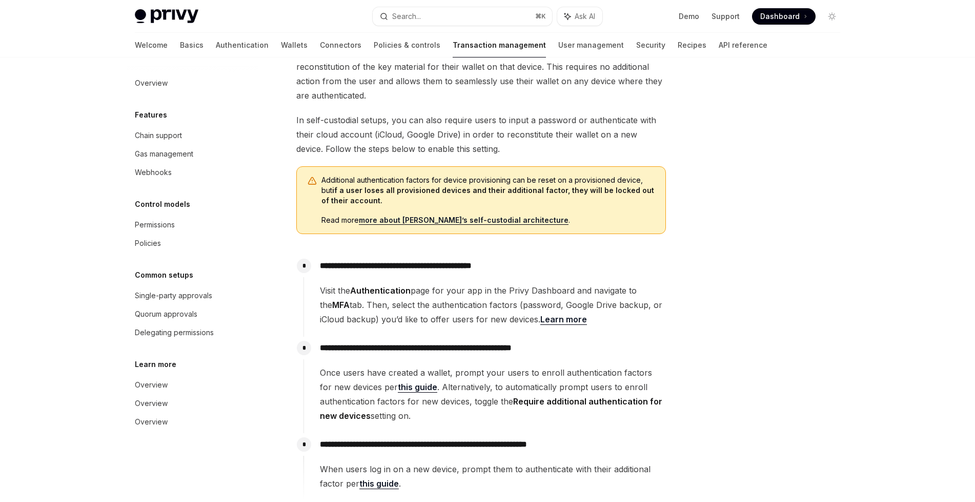
scroll to position [109, 0]
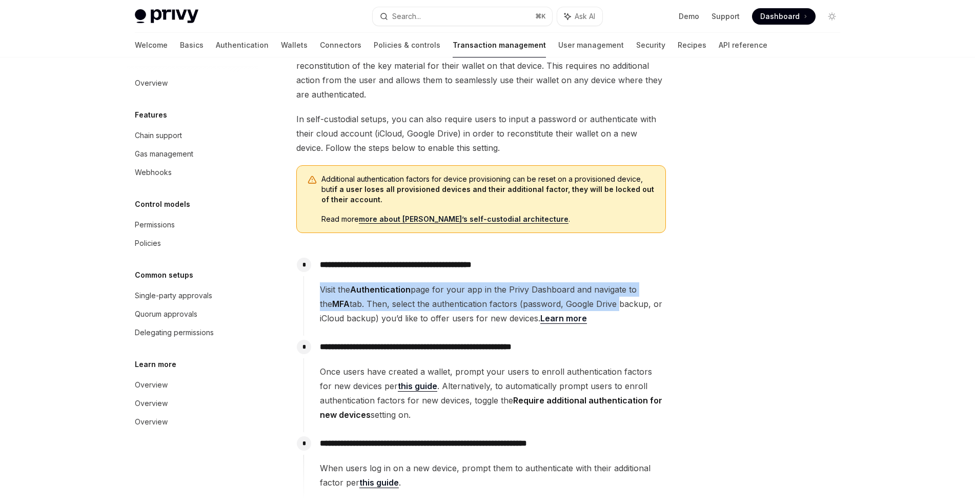
drag, startPoint x: 318, startPoint y: 289, endPoint x: 603, endPoint y: 309, distance: 285.3
click at [603, 309] on div "**********" at bounding box center [485, 289] width 363 height 72
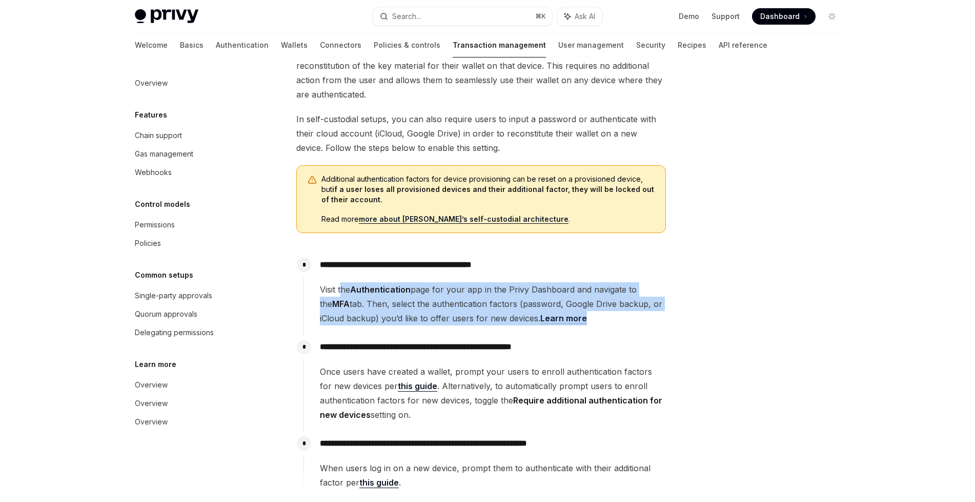
drag, startPoint x: 634, startPoint y: 317, endPoint x: 343, endPoint y: 293, distance: 291.8
click at [343, 293] on span "Visit the Authentication page for your app in the Privy Dashboard and navigate …" at bounding box center [493, 303] width 346 height 43
drag, startPoint x: 314, startPoint y: 289, endPoint x: 633, endPoint y: 316, distance: 320.2
click at [636, 316] on div "**********" at bounding box center [485, 289] width 363 height 72
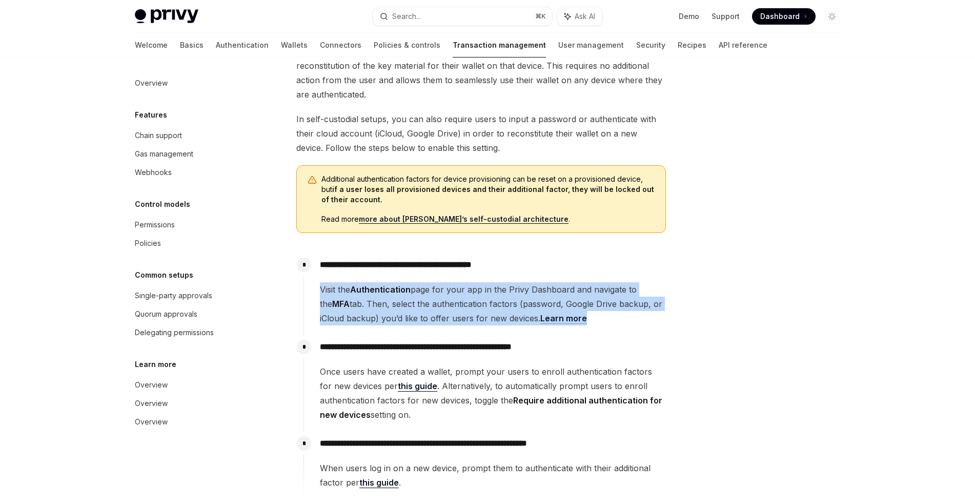
click at [633, 316] on span "Visit the Authentication page for your app in the Privy Dashboard and navigate …" at bounding box center [493, 303] width 346 height 43
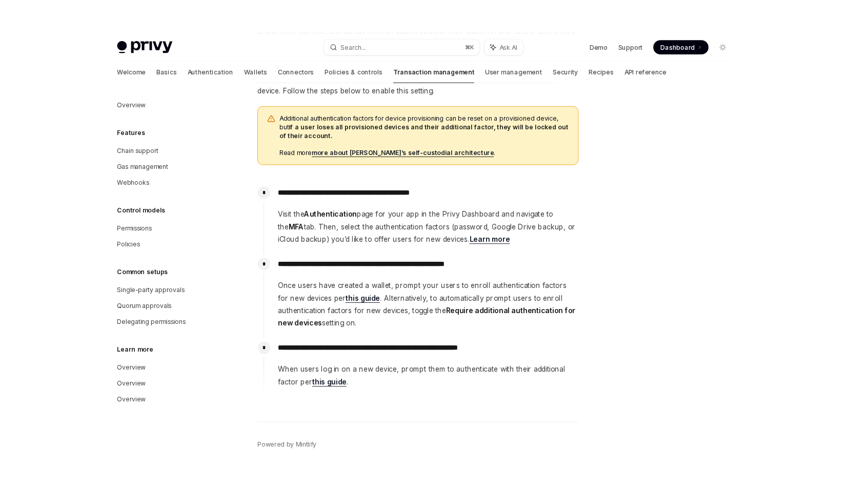
scroll to position [224, 0]
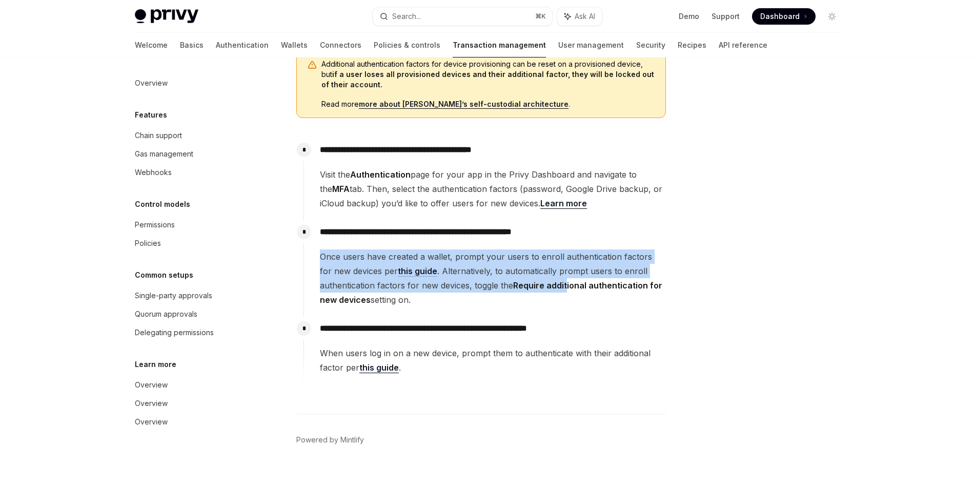
drag, startPoint x: 321, startPoint y: 254, endPoint x: 565, endPoint y: 283, distance: 245.4
click at [566, 284] on span "Once users have created a wallet, prompt your users to enroll authentication fa…" at bounding box center [493, 277] width 346 height 57
drag, startPoint x: 513, startPoint y: 295, endPoint x: 346, endPoint y: 255, distance: 172.0
click at [346, 256] on span "Once users have created a wallet, prompt your users to enroll authentication fa…" at bounding box center [493, 277] width 346 height 57
click at [346, 255] on span "Once users have created a wallet, prompt your users to enroll authentication fa…" at bounding box center [493, 277] width 346 height 57
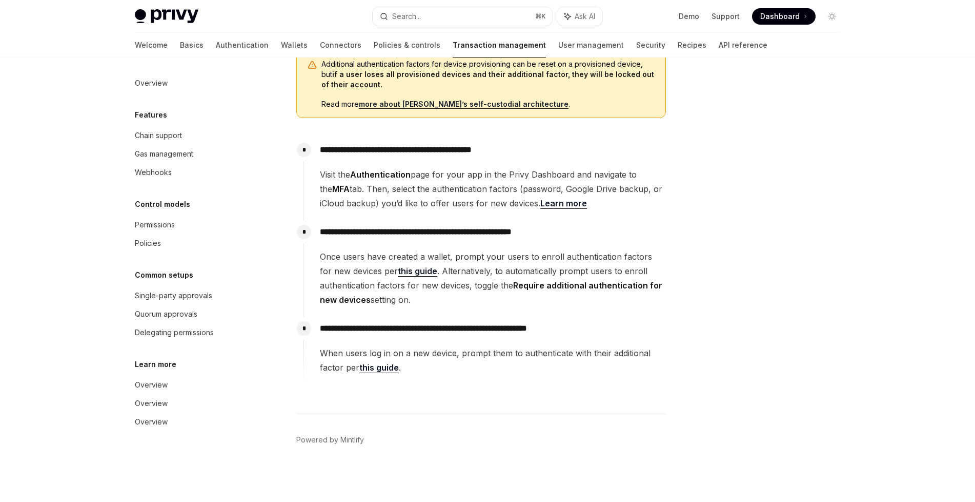
drag, startPoint x: 311, startPoint y: 253, endPoint x: 441, endPoint y: 306, distance: 140.1
click at [441, 306] on div "**********" at bounding box center [485, 264] width 363 height 86
click at [441, 305] on span "Once users have created a wallet, prompt your users to enroll authentication fa…" at bounding box center [493, 277] width 346 height 57
drag, startPoint x: 464, startPoint y: 305, endPoint x: 318, endPoint y: 262, distance: 151.5
click at [317, 262] on div "**********" at bounding box center [485, 264] width 363 height 86
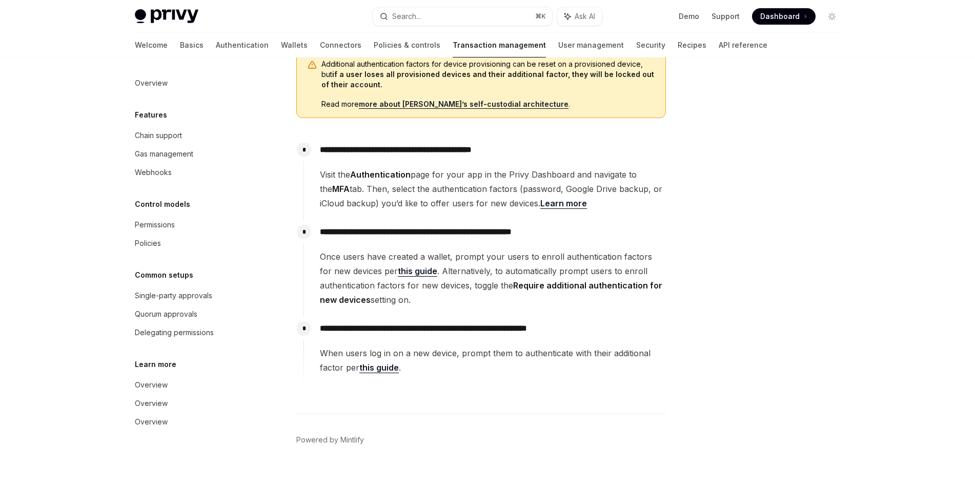
click at [318, 262] on div "**********" at bounding box center [485, 264] width 363 height 86
drag, startPoint x: 318, startPoint y: 255, endPoint x: 488, endPoint y: 302, distance: 175.6
click at [493, 305] on div "**********" at bounding box center [485, 264] width 363 height 86
click at [488, 302] on span "Once users have created a wallet, prompt your users to enroll authentication fa…" at bounding box center [493, 277] width 346 height 57
drag, startPoint x: 531, startPoint y: 302, endPoint x: 323, endPoint y: 260, distance: 212.9
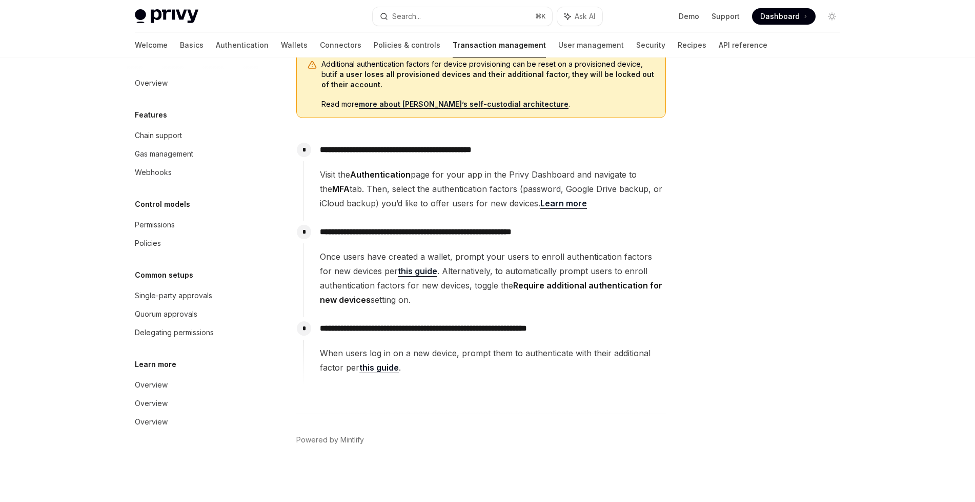
click at [323, 260] on span "Once users have created a wallet, prompt your users to enroll authentication fa…" at bounding box center [493, 277] width 346 height 57
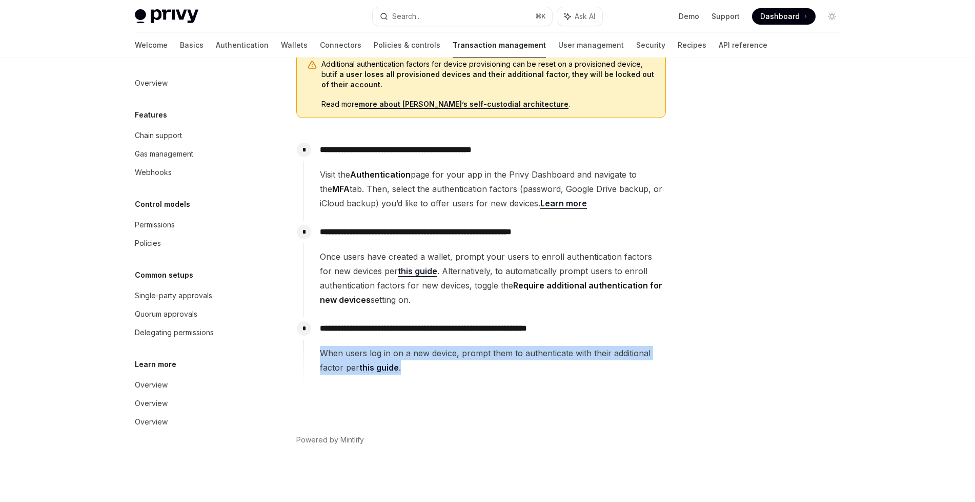
drag, startPoint x: 312, startPoint y: 351, endPoint x: 504, endPoint y: 373, distance: 193.1
click at [503, 372] on div "**********" at bounding box center [485, 345] width 363 height 57
click at [504, 373] on span "When users log in on a new device, prompt them to authenticate with their addit…" at bounding box center [493, 360] width 346 height 29
drag, startPoint x: 535, startPoint y: 373, endPoint x: 338, endPoint y: 343, distance: 199.3
click at [338, 343] on div "**********" at bounding box center [485, 345] width 363 height 57
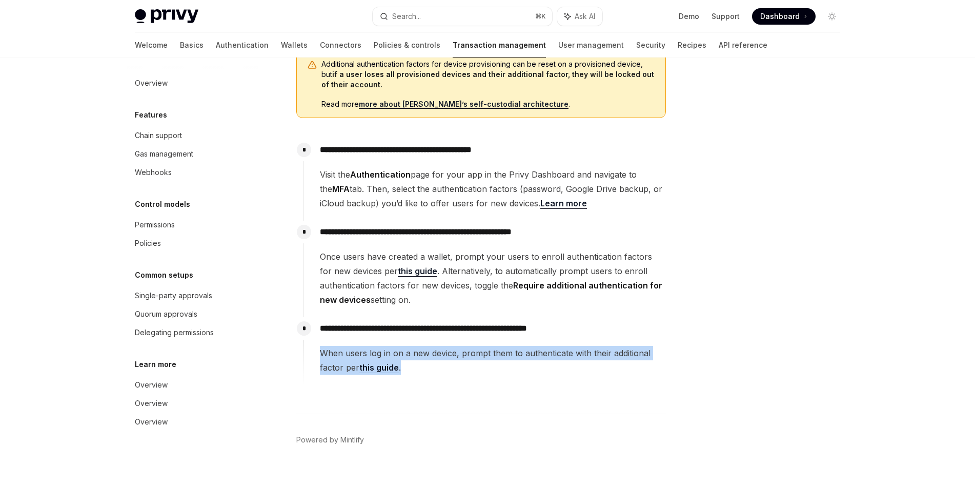
click at [338, 343] on div "**********" at bounding box center [485, 345] width 363 height 57
drag, startPoint x: 434, startPoint y: 379, endPoint x: 317, endPoint y: 348, distance: 121.4
click at [317, 348] on div "**********" at bounding box center [485, 351] width 363 height 68
click at [317, 348] on div "**********" at bounding box center [485, 345] width 363 height 57
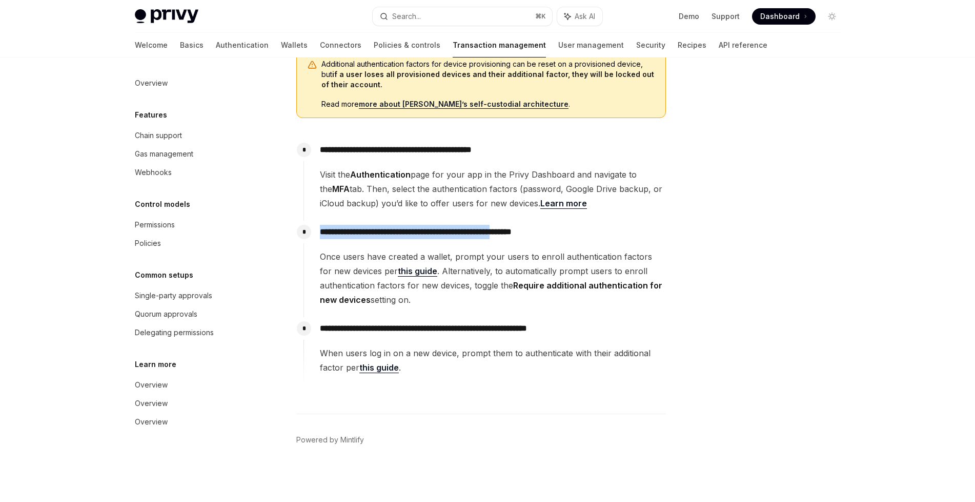
drag, startPoint x: 322, startPoint y: 228, endPoint x: 537, endPoint y: 228, distance: 215.4
click at [538, 228] on p "**********" at bounding box center [493, 232] width 346 height 14
click at [537, 228] on p "**********" at bounding box center [493, 232] width 346 height 14
drag, startPoint x: 581, startPoint y: 228, endPoint x: 428, endPoint y: 228, distance: 153.3
click at [431, 228] on p "**********" at bounding box center [493, 232] width 346 height 14
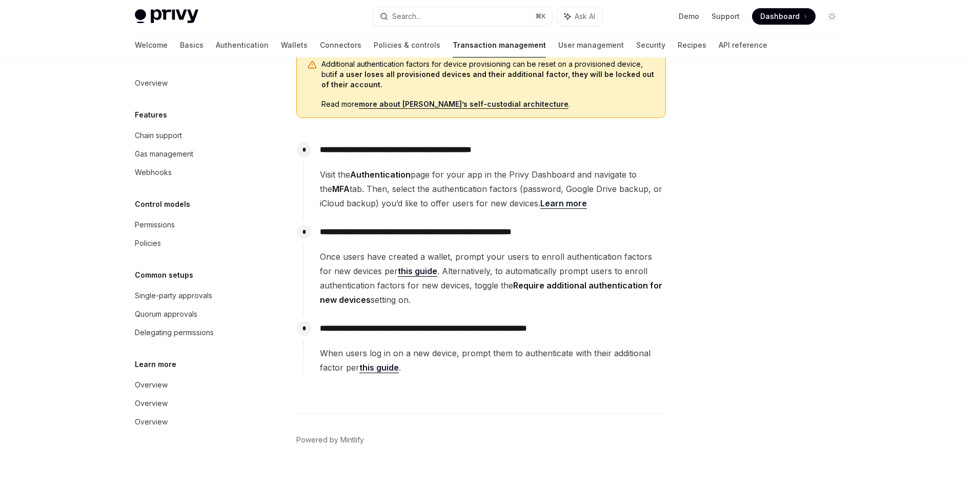
click at [428, 228] on p "**********" at bounding box center [493, 232] width 346 height 14
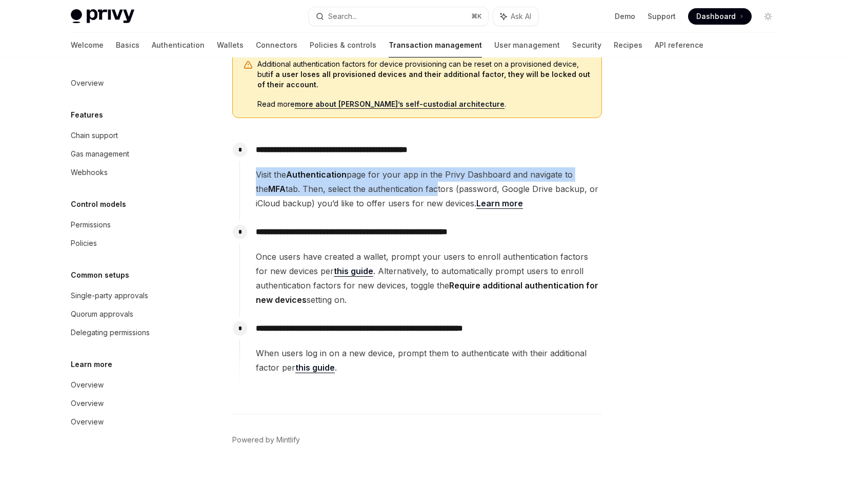
drag, startPoint x: 249, startPoint y: 172, endPoint x: 424, endPoint y: 190, distance: 176.3
click at [424, 190] on div "**********" at bounding box center [421, 174] width 363 height 72
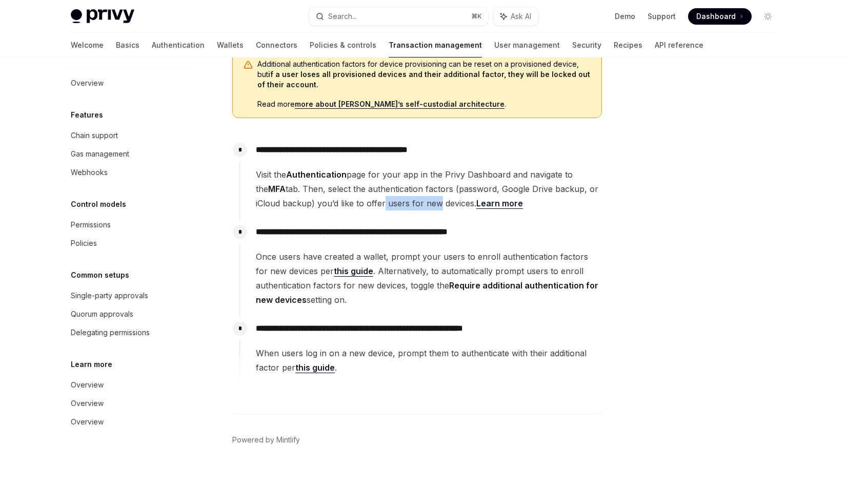
drag, startPoint x: 433, startPoint y: 205, endPoint x: 372, endPoint y: 201, distance: 61.1
click at [374, 201] on span "Visit the Authentication page for your app in the Privy Dashboard and navigate …" at bounding box center [429, 188] width 346 height 43
click at [372, 201] on span "Visit the Authentication page for your app in the Privy Dashboard and navigate …" at bounding box center [429, 188] width 346 height 43
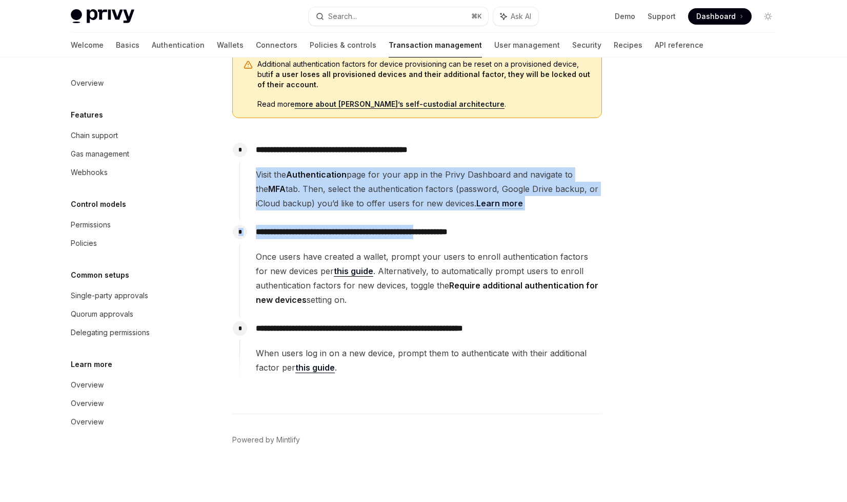
drag, startPoint x: 251, startPoint y: 176, endPoint x: 454, endPoint y: 232, distance: 210.3
click at [455, 233] on div "**********" at bounding box center [421, 261] width 363 height 246
click at [454, 232] on p "**********" at bounding box center [429, 232] width 346 height 14
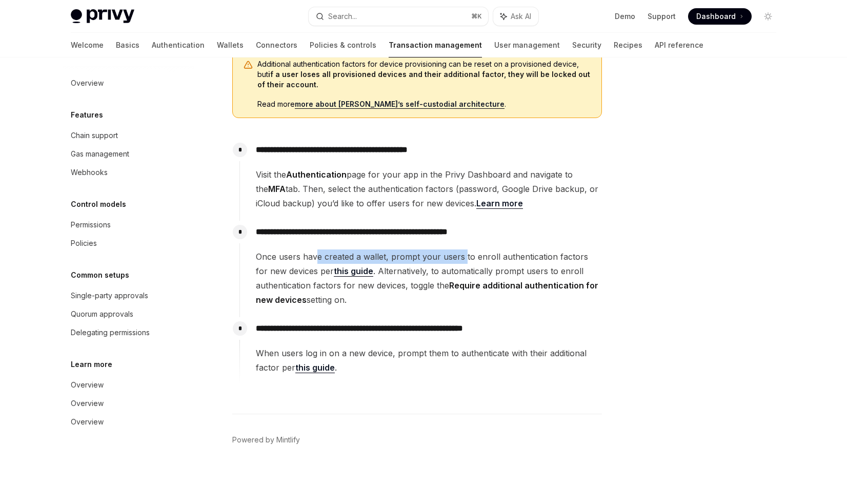
drag, startPoint x: 463, startPoint y: 252, endPoint x: 315, endPoint y: 252, distance: 147.7
click at [315, 252] on span "Once users have created a wallet, prompt your users to enroll authentication fa…" at bounding box center [429, 277] width 346 height 57
click at [314, 252] on span "Once users have created a wallet, prompt your users to enroll authentication fa…" at bounding box center [429, 277] width 346 height 57
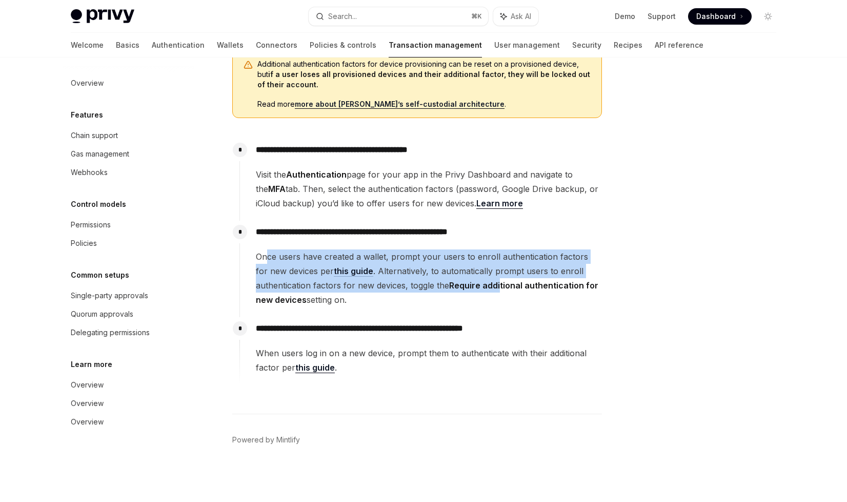
drag, startPoint x: 283, startPoint y: 252, endPoint x: 497, endPoint y: 277, distance: 215.9
click at [499, 278] on span "Once users have created a wallet, prompt your users to enroll authentication fa…" at bounding box center [429, 277] width 346 height 57
click at [497, 277] on span "Once users have created a wallet, prompt your users to enroll authentication fa…" at bounding box center [429, 277] width 346 height 57
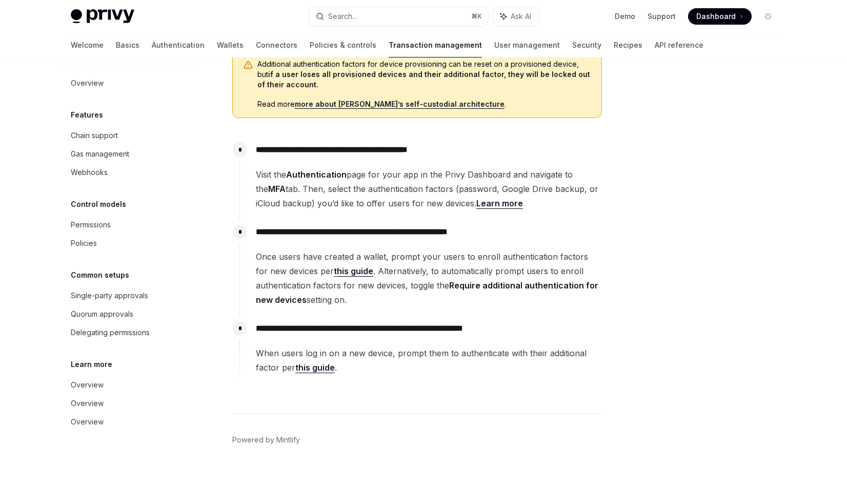
drag, startPoint x: 423, startPoint y: 274, endPoint x: 543, endPoint y: 294, distance: 121.7
click at [544, 295] on span "Once users have created a wallet, prompt your users to enroll authentication fa…" at bounding box center [429, 277] width 346 height 57
click at [543, 294] on span "Once users have created a wallet, prompt your users to enroll authentication fa…" at bounding box center [429, 277] width 346 height 57
drag, startPoint x: 548, startPoint y: 294, endPoint x: 386, endPoint y: 270, distance: 163.8
click at [386, 270] on span "Once users have created a wallet, prompt your users to enroll authentication fa…" at bounding box center [429, 277] width 346 height 57
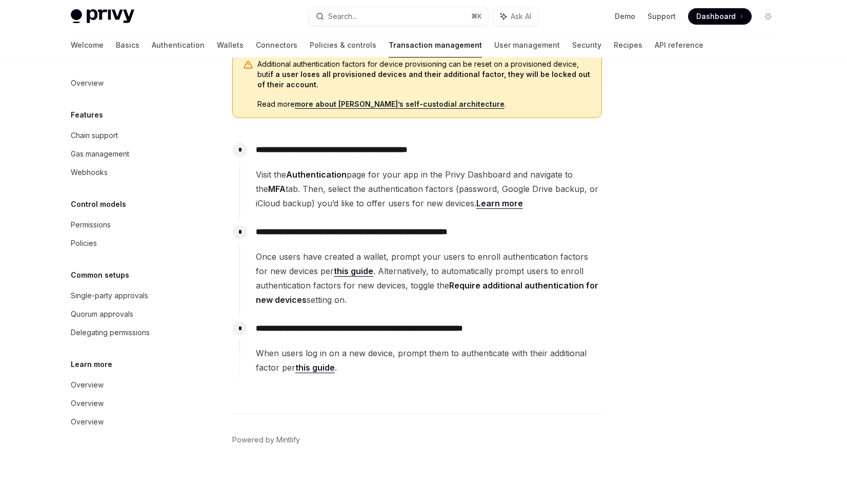
click at [386, 270] on span "Once users have created a wallet, prompt your users to enroll authentication fa…" at bounding box center [429, 277] width 346 height 57
drag, startPoint x: 414, startPoint y: 301, endPoint x: 377, endPoint y: 273, distance: 46.2
click at [377, 273] on span "Once users have created a wallet, prompt your users to enroll authentication fa…" at bounding box center [429, 277] width 346 height 57
click at [391, 290] on span "Once users have created a wallet, prompt your users to enroll authentication fa…" at bounding box center [429, 277] width 346 height 57
drag, startPoint x: 391, startPoint y: 301, endPoint x: 367, endPoint y: 267, distance: 41.3
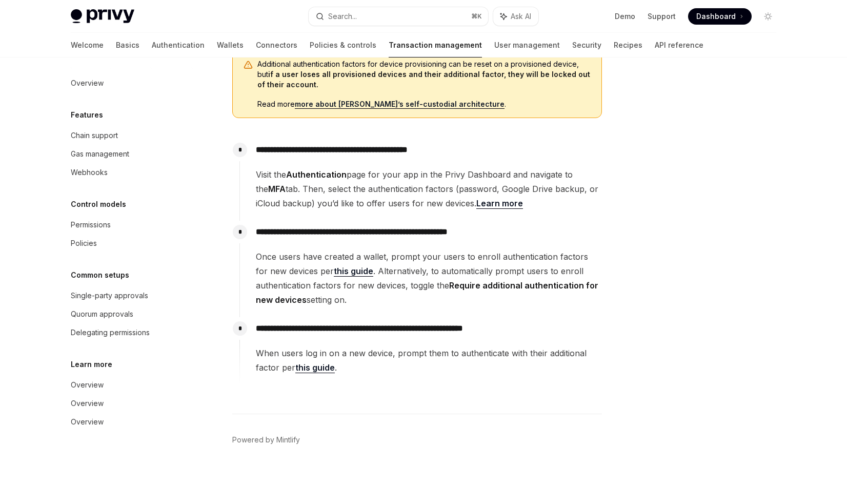
click at [367, 267] on span "Once users have created a wallet, prompt your users to enroll authentication fa…" at bounding box center [429, 277] width 346 height 57
click at [407, 321] on p "**********" at bounding box center [429, 328] width 346 height 14
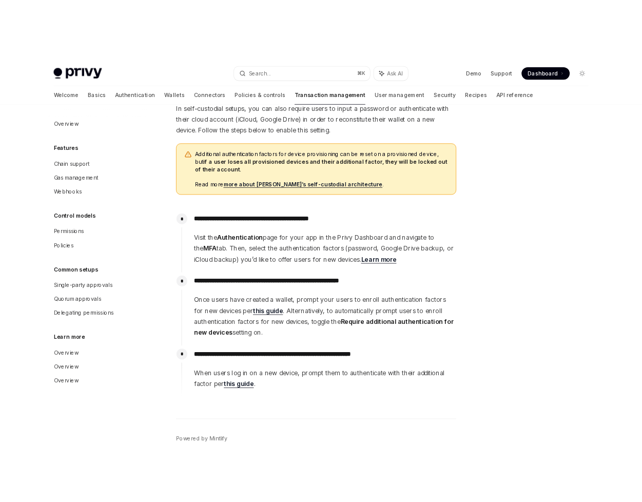
scroll to position [150, 0]
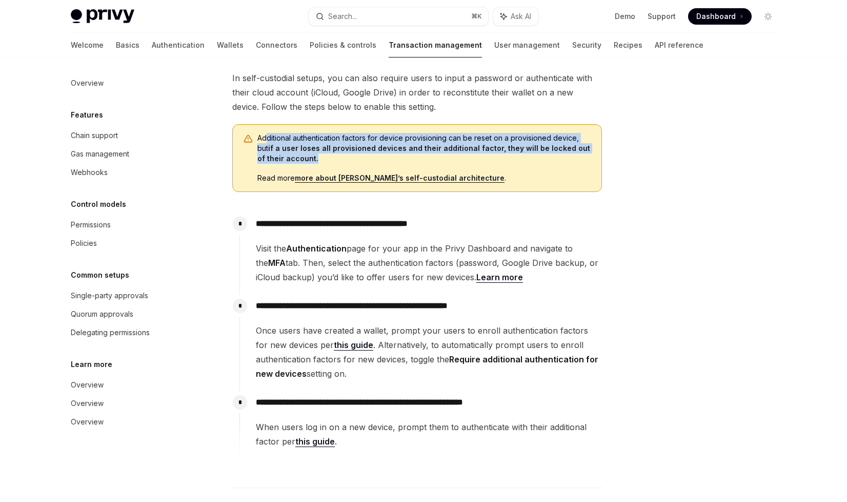
drag, startPoint x: 265, startPoint y: 135, endPoint x: 429, endPoint y: 154, distance: 164.7
click at [430, 155] on span "Additional authentication factors for device provisioning can be reset on a pro…" at bounding box center [424, 148] width 334 height 31
click at [429, 154] on span "Additional authentication factors for device provisioning can be reset on a pro…" at bounding box center [424, 148] width 334 height 31
drag, startPoint x: 455, startPoint y: 154, endPoint x: 291, endPoint y: 144, distance: 164.0
click at [296, 144] on span "Additional authentication factors for device provisioning can be reset on a pro…" at bounding box center [424, 148] width 334 height 31
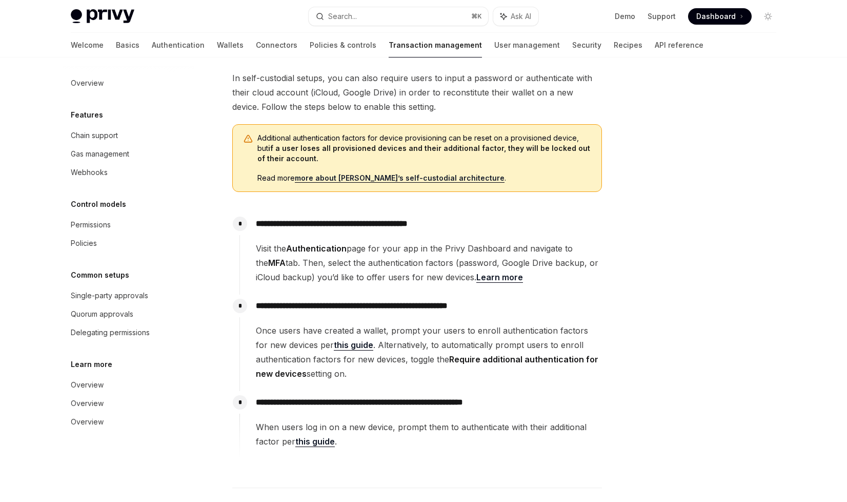
click at [291, 144] on strong "if a user loses all provisioned devices and their additional factor, they will …" at bounding box center [423, 153] width 333 height 19
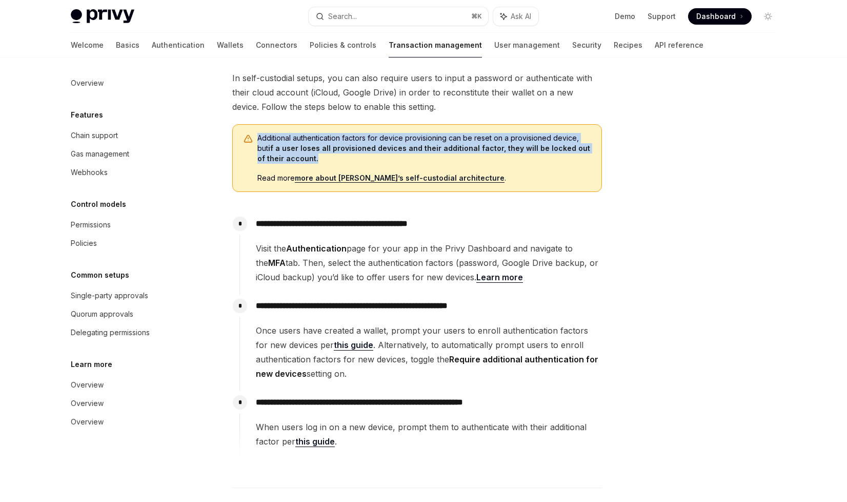
drag, startPoint x: 308, startPoint y: 158, endPoint x: 254, endPoint y: 138, distance: 57.1
click at [254, 138] on div "Additional authentication factors for device provisioning can be reset on a pro…" at bounding box center [417, 158] width 370 height 68
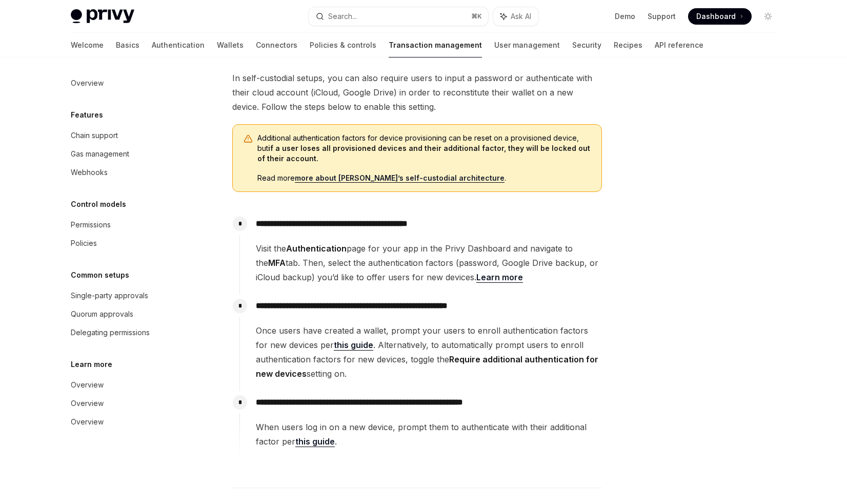
drag, startPoint x: 305, startPoint y: 155, endPoint x: 289, endPoint y: 155, distance: 15.4
click at [290, 155] on span "Additional authentication factors for device provisioning can be reset on a pro…" at bounding box center [424, 148] width 334 height 31
drag, startPoint x: 256, startPoint y: 221, endPoint x: 491, endPoint y: 221, distance: 234.9
click at [491, 221] on p "**********" at bounding box center [429, 223] width 346 height 14
click at [491, 220] on p "**********" at bounding box center [429, 223] width 346 height 14
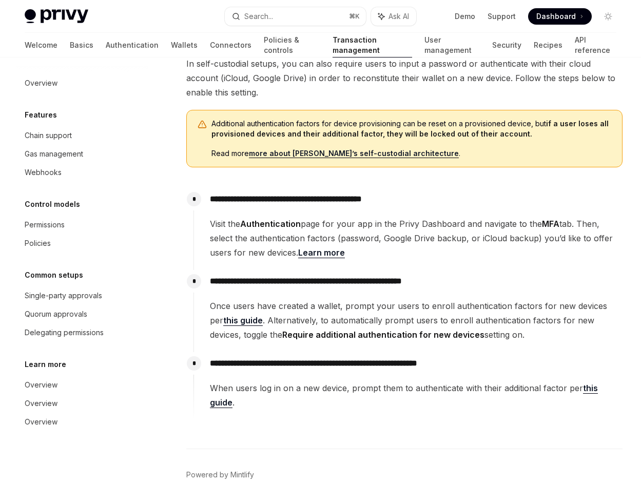
type textarea "*"
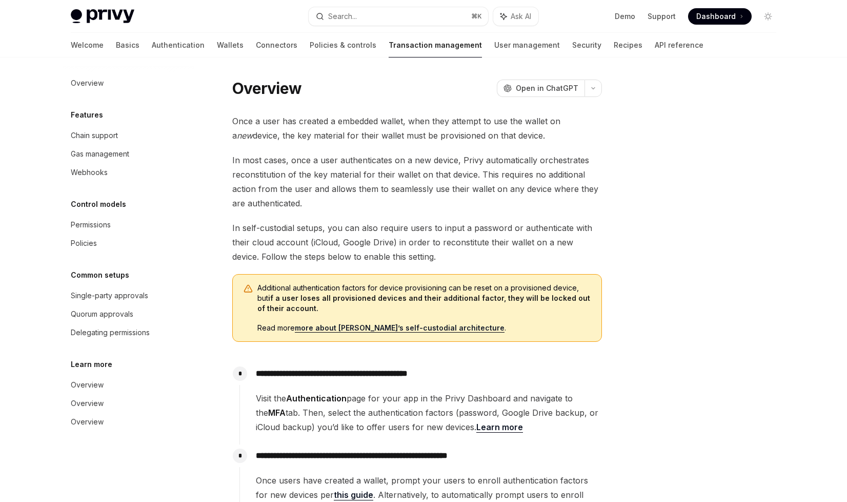
click at [534, 148] on div "Once a user has created a embedded wallet, when they attempt to use the wallet …" at bounding box center [417, 361] width 370 height 494
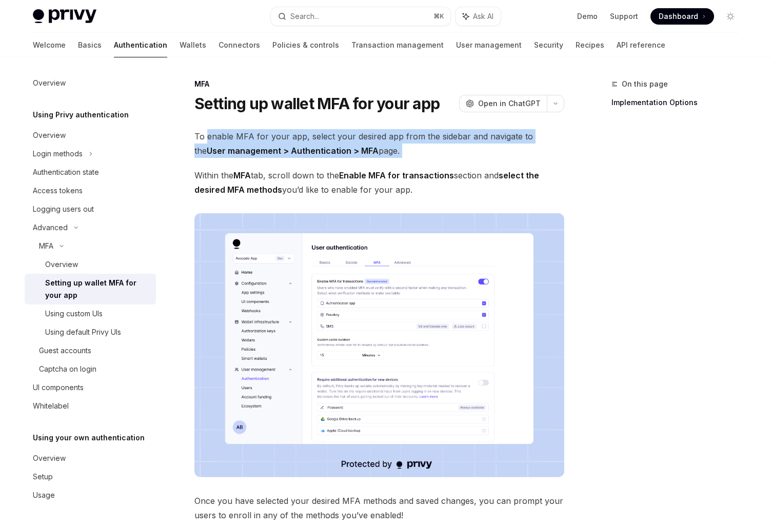
drag, startPoint x: 208, startPoint y: 137, endPoint x: 416, endPoint y: 166, distance: 210.2
click at [416, 166] on div "To enable MFA for your app, select your desired app from the sidebar and naviga…" at bounding box center [379, 449] width 370 height 640
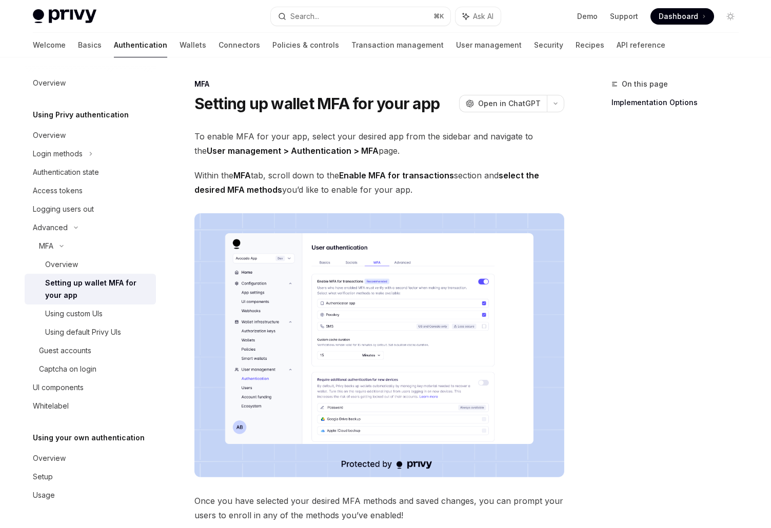
click at [432, 171] on strong "Enable MFA for transactions" at bounding box center [396, 175] width 115 height 10
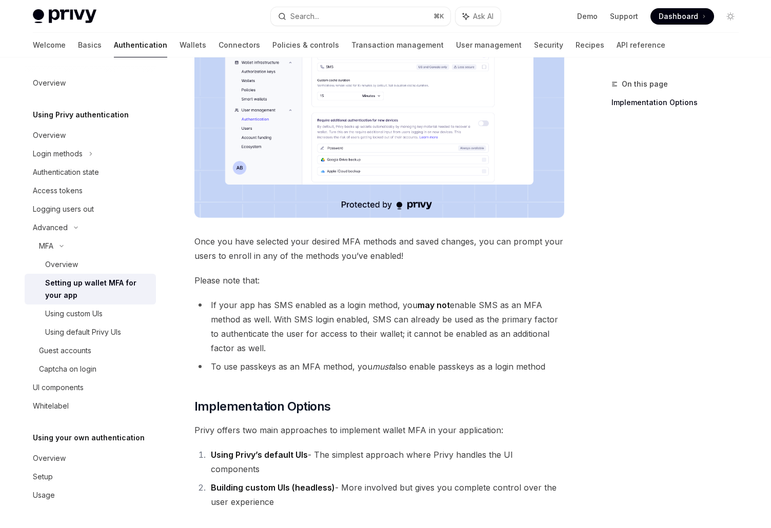
scroll to position [378, 0]
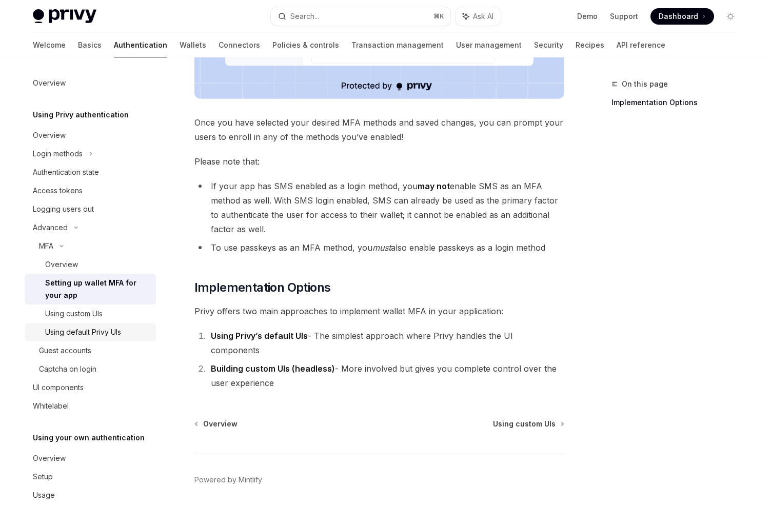
click at [92, 333] on div "Using default Privy UIs" at bounding box center [83, 332] width 76 height 12
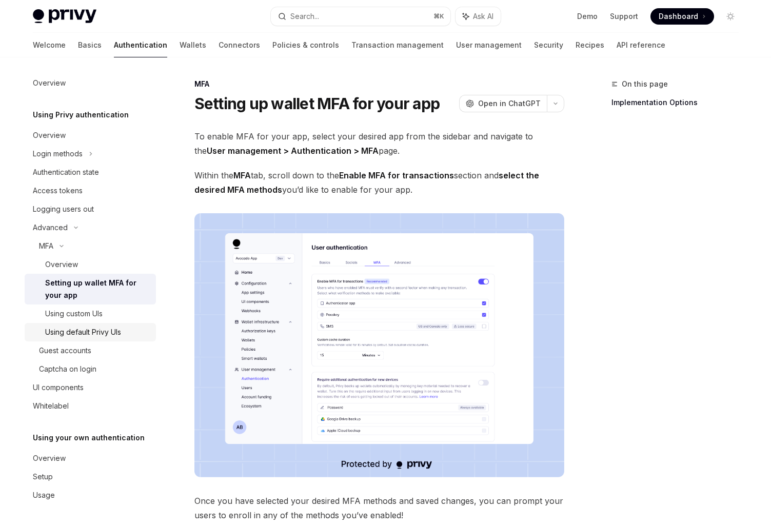
type textarea "*"
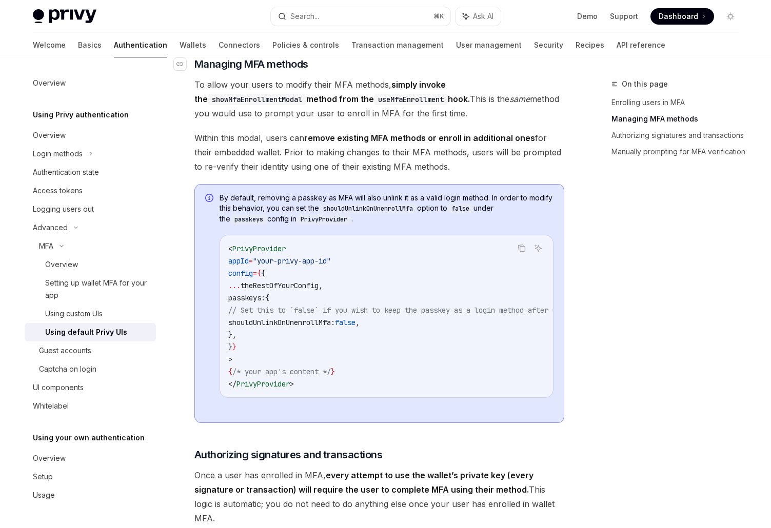
scroll to position [787, 0]
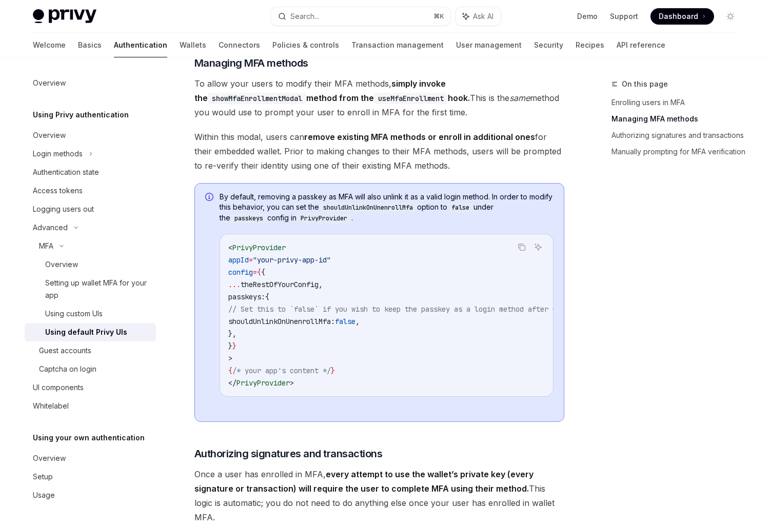
click at [282, 326] on span "shouldUnlinkOnUnenrollMfa:" at bounding box center [281, 321] width 107 height 9
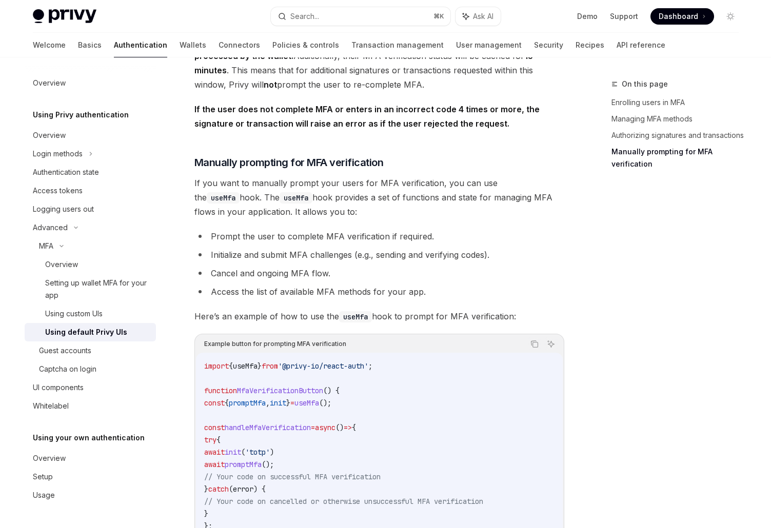
scroll to position [1554, 0]
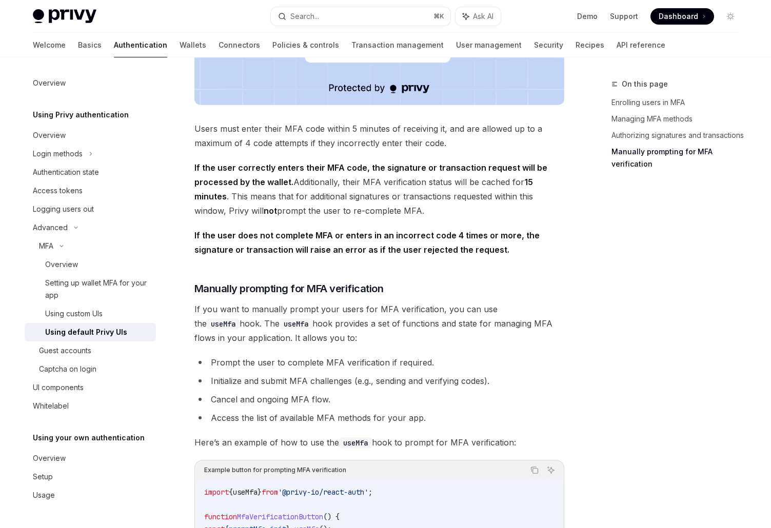
drag, startPoint x: 250, startPoint y: 309, endPoint x: 366, endPoint y: 349, distance: 122.4
click at [366, 345] on span "If you want to manually prompt your users for MFA verification, you can use the…" at bounding box center [379, 323] width 370 height 43
drag, startPoint x: 414, startPoint y: 349, endPoint x: 188, endPoint y: 324, distance: 227.1
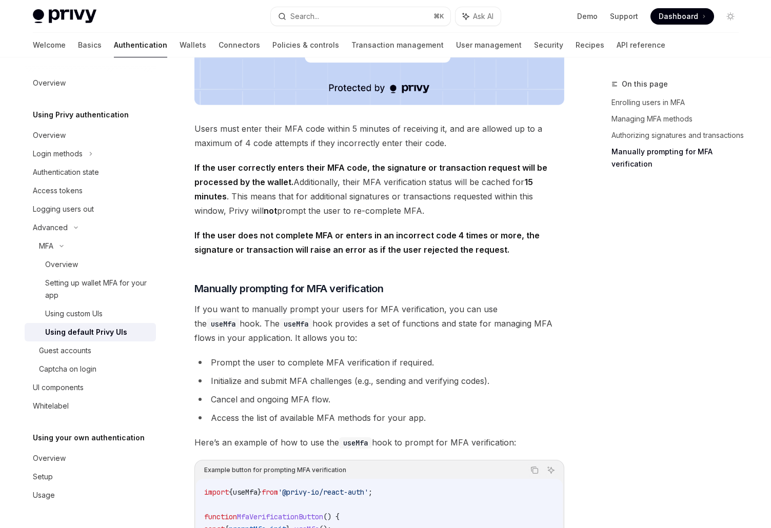
click at [229, 316] on span "If you want to manually prompt your users for MFA verification, you can use the…" at bounding box center [379, 323] width 370 height 43
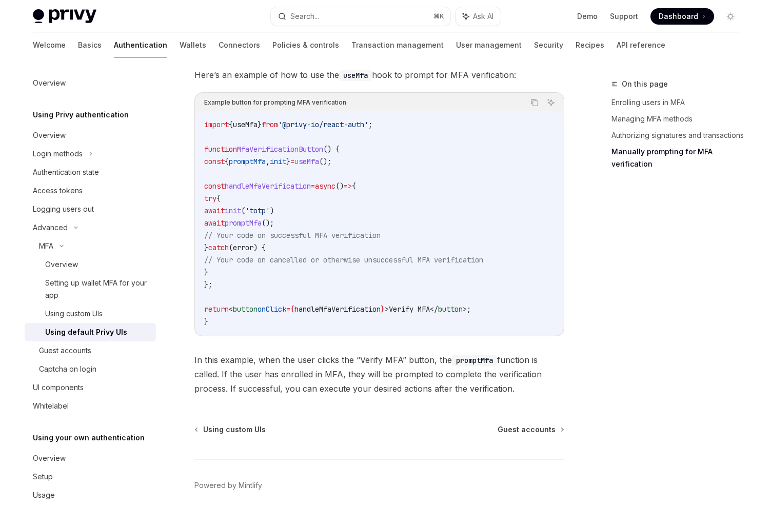
scroll to position [1950, 0]
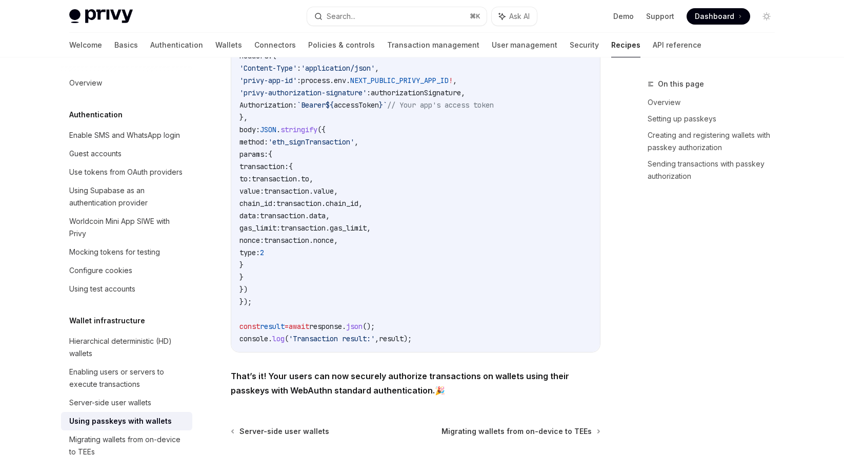
scroll to position [1826, 0]
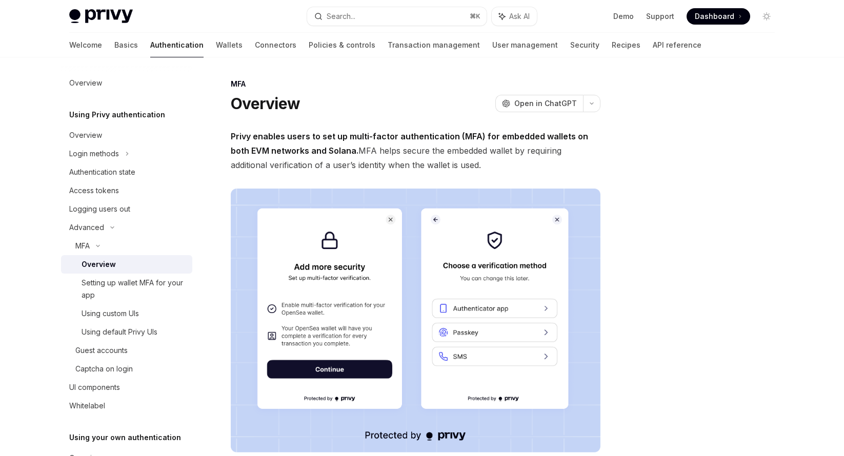
drag, startPoint x: 231, startPoint y: 133, endPoint x: 474, endPoint y: 163, distance: 245.4
click at [476, 163] on span "Privy enables users to set up multi-factor authentication (MFA) for embedded wa…" at bounding box center [416, 150] width 370 height 43
click at [474, 163] on span "Privy enables users to set up multi-factor authentication (MFA) for embedded wa…" at bounding box center [416, 150] width 370 height 43
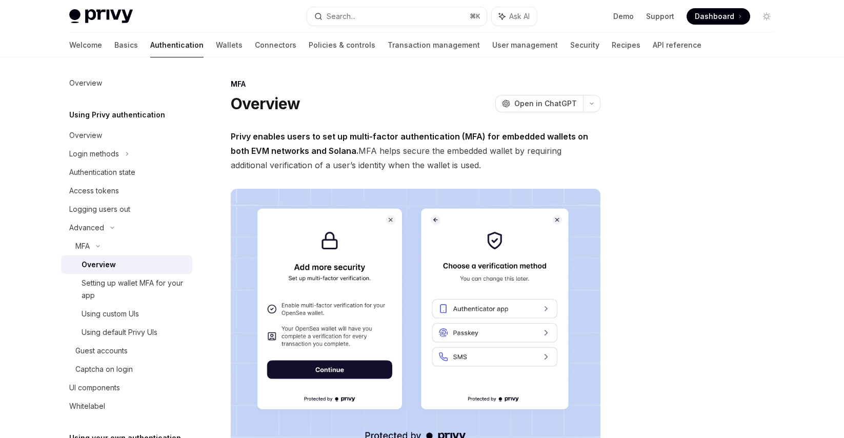
type textarea "*"
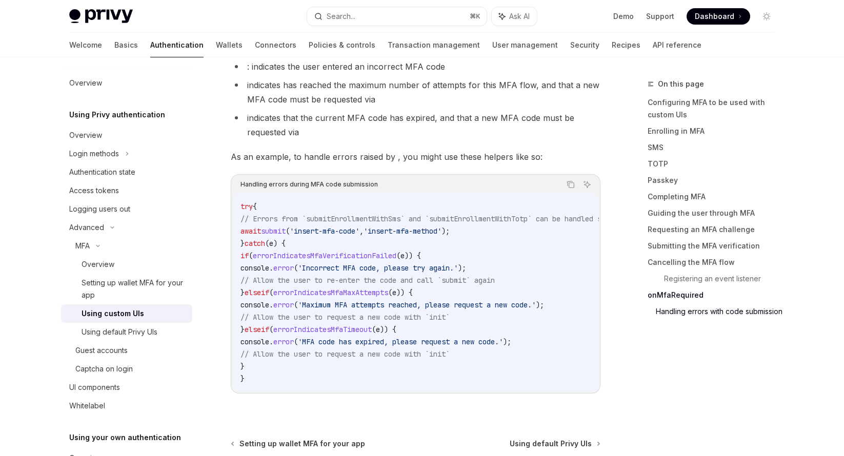
scroll to position [4492, 0]
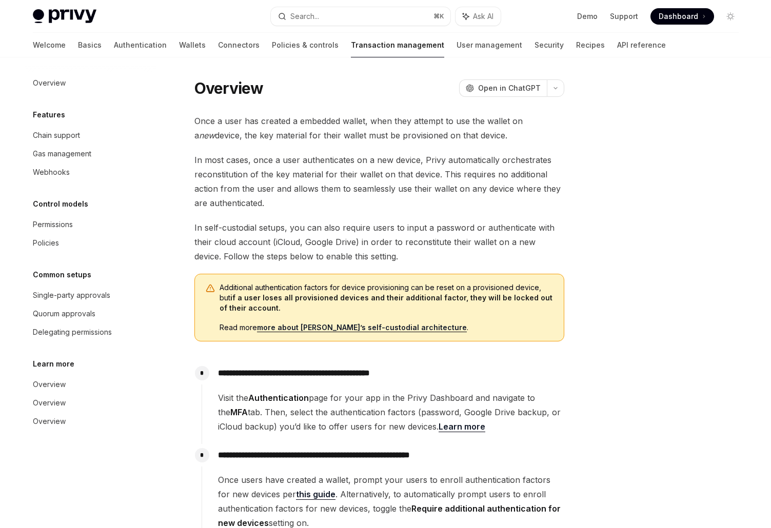
scroll to position [109, 0]
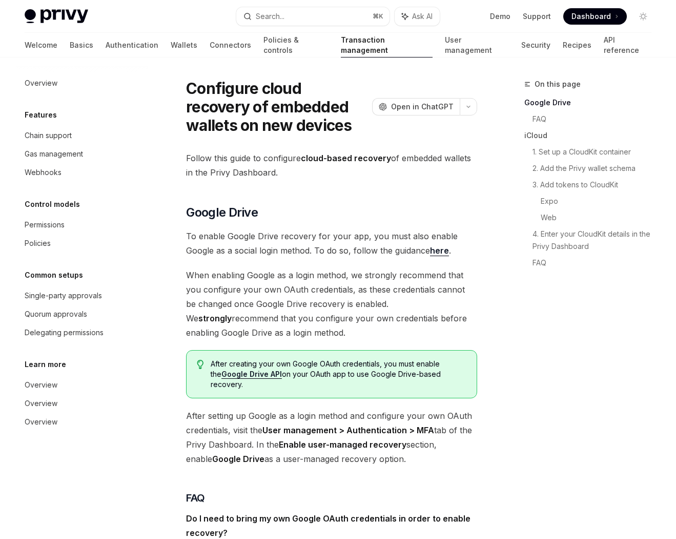
type textarea "*"
click at [356, 156] on strong "cloud-based recovery" at bounding box center [346, 158] width 90 height 10
click at [413, 110] on span "Open in ChatGPT" at bounding box center [422, 107] width 63 height 10
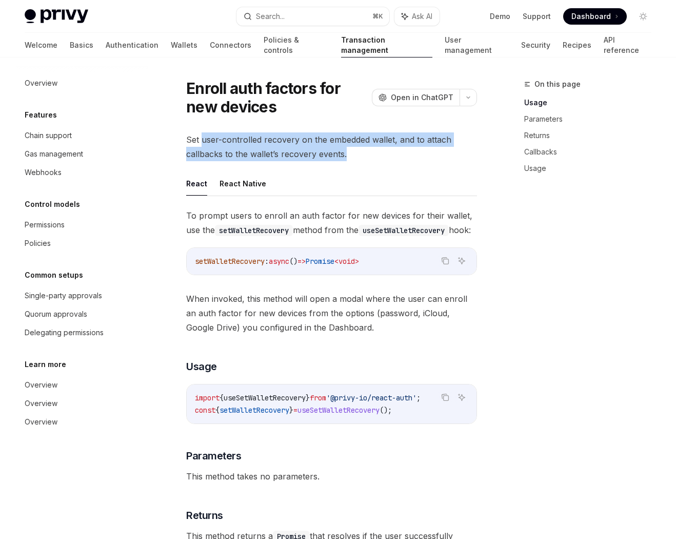
drag, startPoint x: 203, startPoint y: 134, endPoint x: 390, endPoint y: 155, distance: 188.4
click at [390, 155] on span "Set user-controlled recovery on the embedded wallet, and to attach callbacks to…" at bounding box center [331, 146] width 291 height 29
click at [389, 155] on span "Set user-controlled recovery on the embedded wallet, and to attach callbacks to…" at bounding box center [331, 146] width 291 height 29
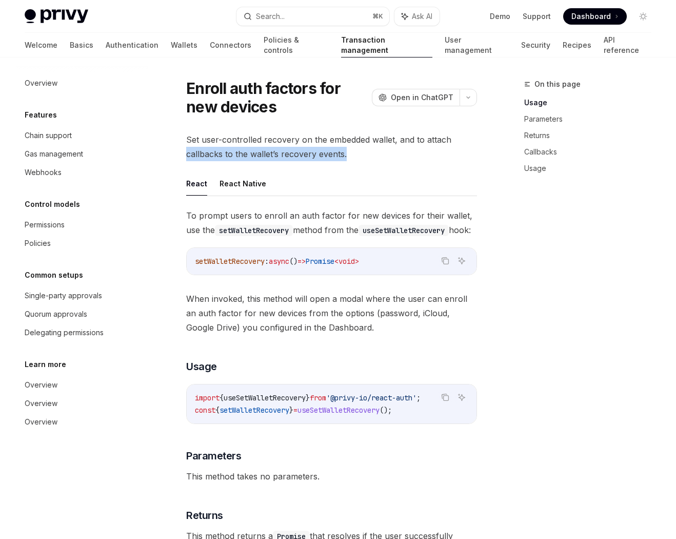
drag, startPoint x: 432, startPoint y: 155, endPoint x: 187, endPoint y: 148, distance: 245.3
click at [187, 148] on span "Set user-controlled recovery on the embedded wallet, and to attach callbacks to…" at bounding box center [331, 146] width 291 height 29
click at [232, 188] on button "React Native" at bounding box center [243, 183] width 47 height 24
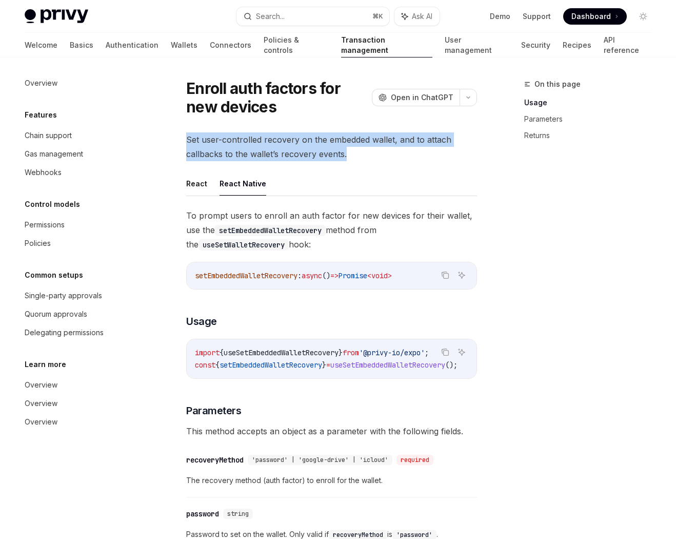
drag, startPoint x: 180, startPoint y: 135, endPoint x: 381, endPoint y: 155, distance: 202.0
click at [381, 155] on div "Enroll auth factors for new devices OpenAI Open in ChatGPT OpenAI Open in ChatG…" at bounding box center [235, 410] width 487 height 664
click at [381, 155] on span "Set user-controlled recovery on the embedded wallet, and to attach callbacks to…" at bounding box center [331, 146] width 291 height 29
drag, startPoint x: 418, startPoint y: 166, endPoint x: 184, endPoint y: 144, distance: 235.9
click at [184, 144] on div "Enroll auth factors for new devices OpenAI Open in ChatGPT OpenAI Open in ChatG…" at bounding box center [235, 410] width 487 height 664
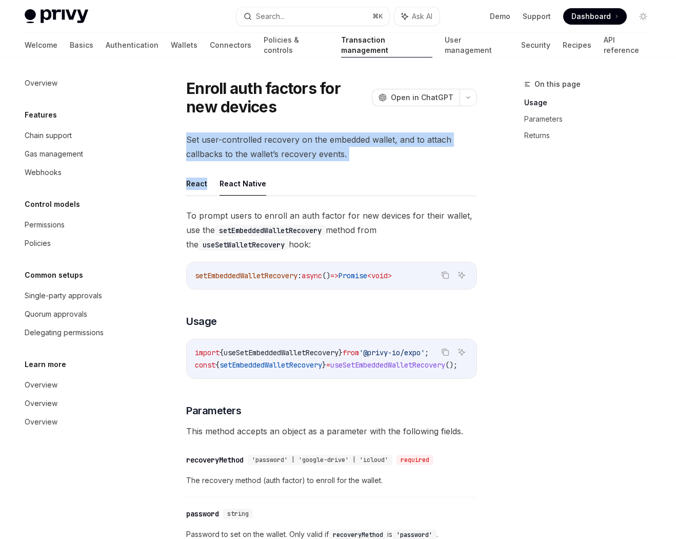
click at [184, 144] on div "Enroll auth factors for new devices OpenAI Open in ChatGPT OpenAI Open in ChatG…" at bounding box center [235, 410] width 487 height 664
drag, startPoint x: 180, startPoint y: 138, endPoint x: 382, endPoint y: 159, distance: 202.6
click at [382, 159] on div "Enroll auth factors for new devices OpenAI Open in ChatGPT OpenAI Open in ChatG…" at bounding box center [235, 410] width 487 height 664
click at [382, 159] on span "Set user-controlled recovery on the embedded wallet, and to attach callbacks to…" at bounding box center [331, 146] width 291 height 29
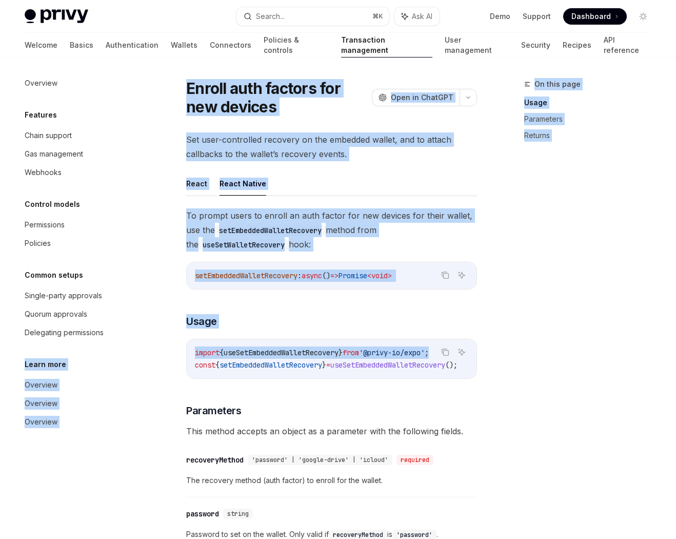
drag, startPoint x: 423, startPoint y: 356, endPoint x: 149, endPoint y: 352, distance: 273.9
click at [149, 352] on div "Overview Features Chain support Gas management Webhooks Control models Permissi…" at bounding box center [338, 399] width 676 height 685
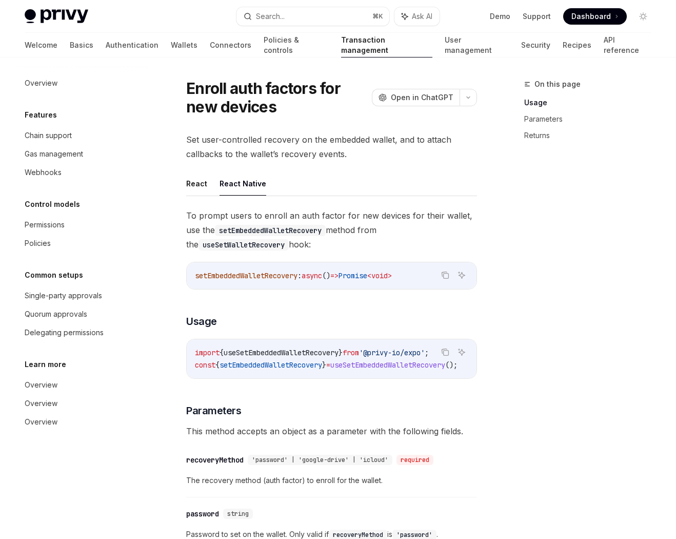
click at [223, 354] on span "{" at bounding box center [222, 352] width 4 height 9
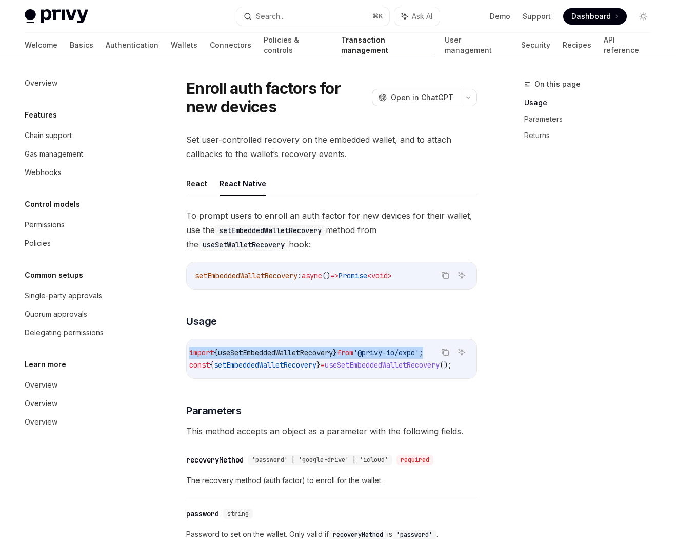
drag, startPoint x: 194, startPoint y: 353, endPoint x: 469, endPoint y: 352, distance: 274.9
click at [469, 352] on code "import { useSetEmbeddedWalletRecovery } from '@privy-io/expo' ; const { setEmbe…" at bounding box center [332, 358] width 287 height 25
copy span "import { useSetEmbeddedWalletRecovery } from '@privy-io/expo' ;"
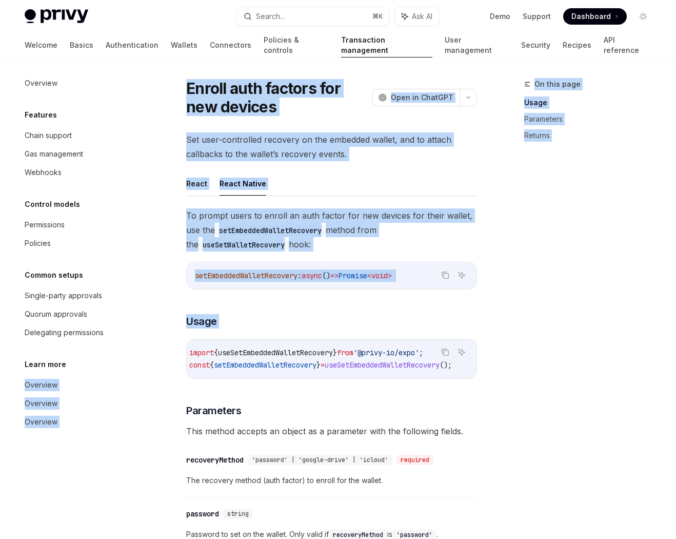
drag, startPoint x: 453, startPoint y: 364, endPoint x: 105, endPoint y: 365, distance: 348.2
click at [104, 365] on div "Overview Features Chain support Gas management Webhooks Control models Permissi…" at bounding box center [338, 399] width 676 height 685
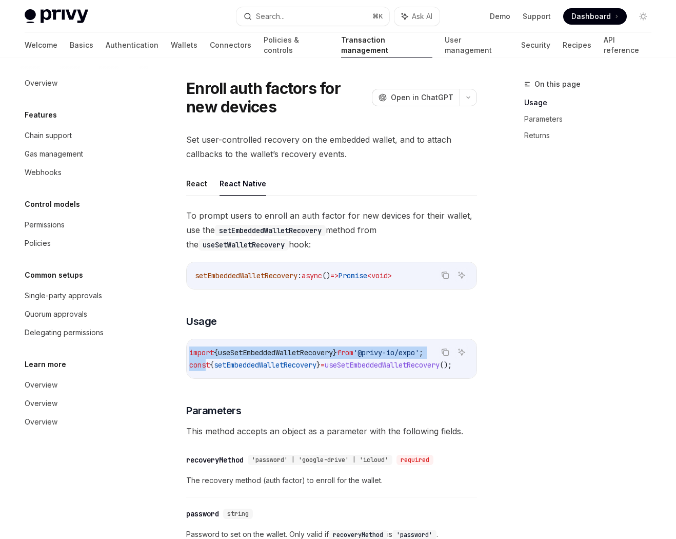
drag, startPoint x: 458, startPoint y: 365, endPoint x: 185, endPoint y: 365, distance: 273.4
click at [184, 365] on div "Enroll auth factors for new devices OpenAI Open in ChatGPT OpenAI Open in ChatG…" at bounding box center [235, 410] width 487 height 664
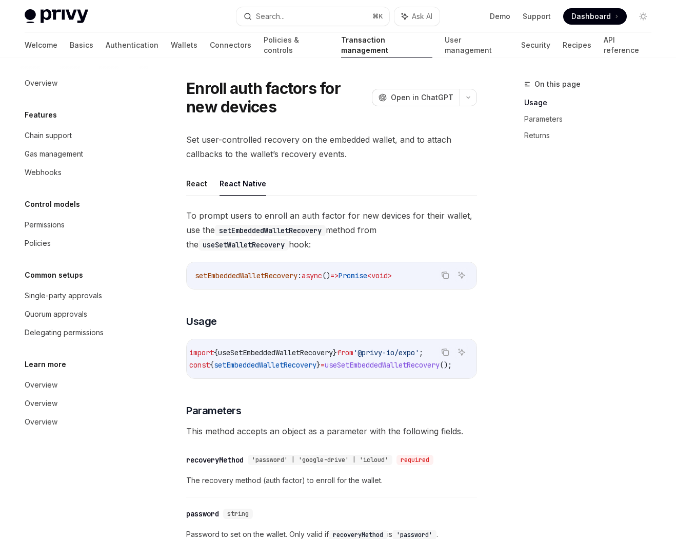
click at [325, 365] on span "useSetEmbeddedWalletRecovery" at bounding box center [382, 364] width 115 height 9
click at [370, 365] on span "useSetEmbeddedWalletRecovery" at bounding box center [387, 364] width 115 height 9
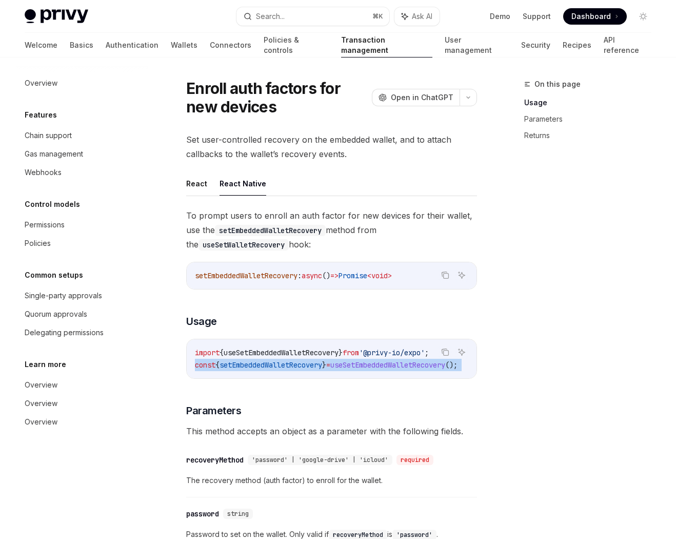
click at [370, 365] on span "useSetEmbeddedWalletRecovery" at bounding box center [387, 364] width 115 height 9
copy code "const { setEmbeddedWalletRecovery } = useSetEmbeddedWalletRecovery ();"
click at [364, 362] on span "useSetEmbeddedWalletRecovery" at bounding box center [387, 364] width 115 height 9
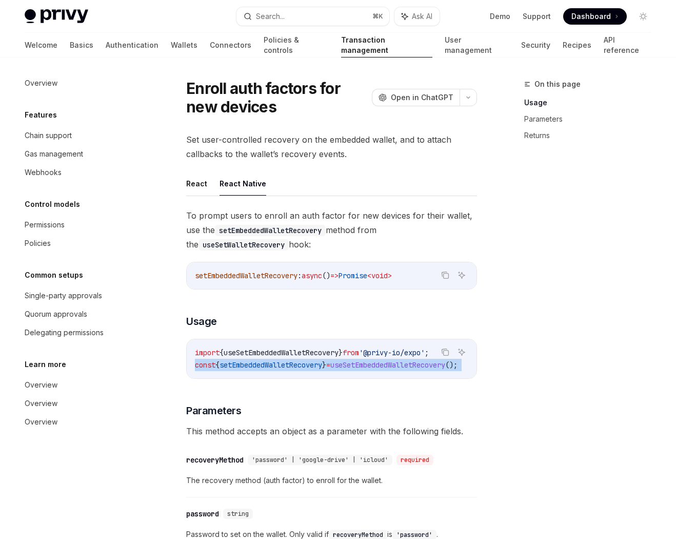
copy code "const { setEmbeddedWalletRecovery } = useSetEmbeddedWalletRecovery ();"
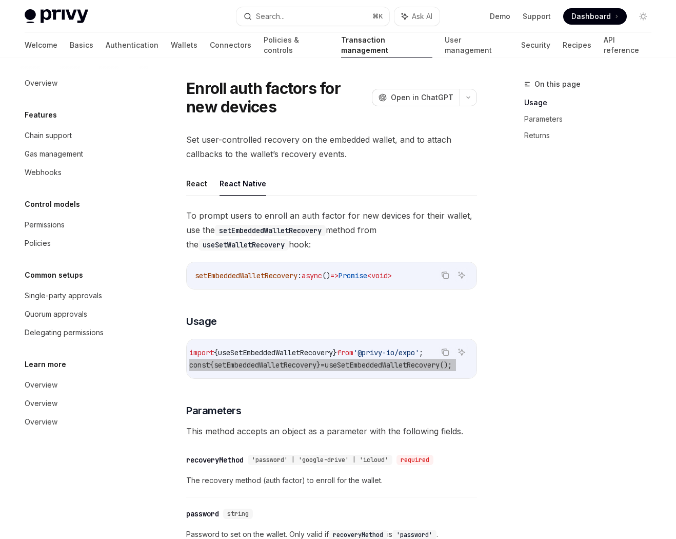
scroll to position [0, 32]
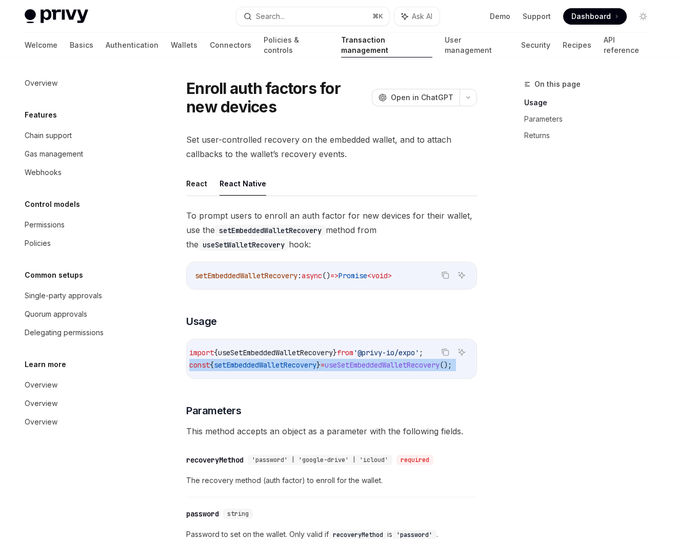
click at [526, 108] on link "Usage" at bounding box center [591, 102] width 135 height 16
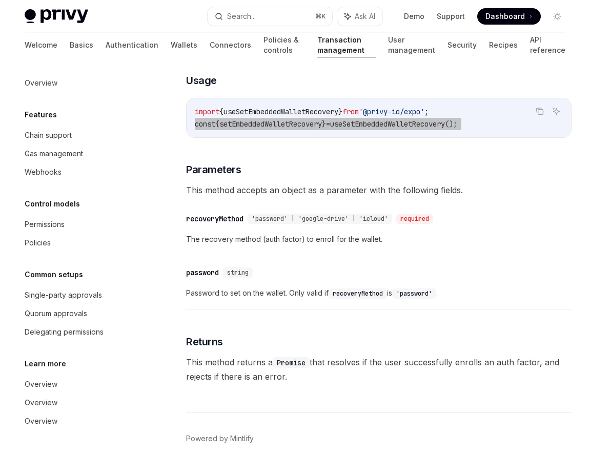
type textarea "*"
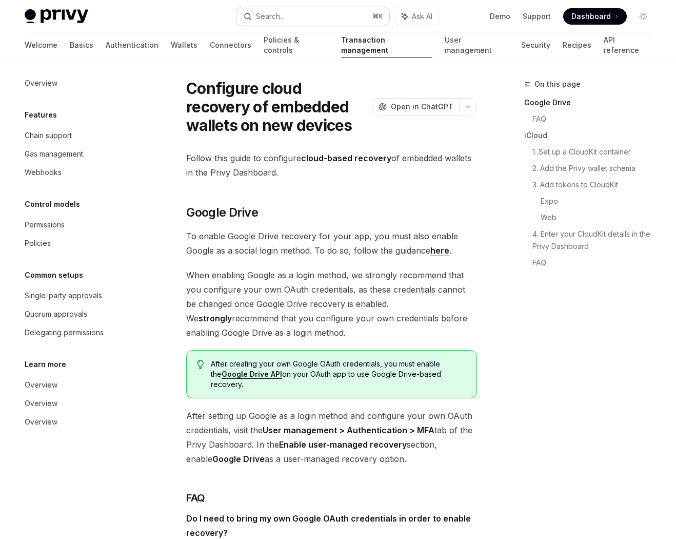
click at [340, 20] on button "Search... ⌘ K" at bounding box center [312, 16] width 153 height 18
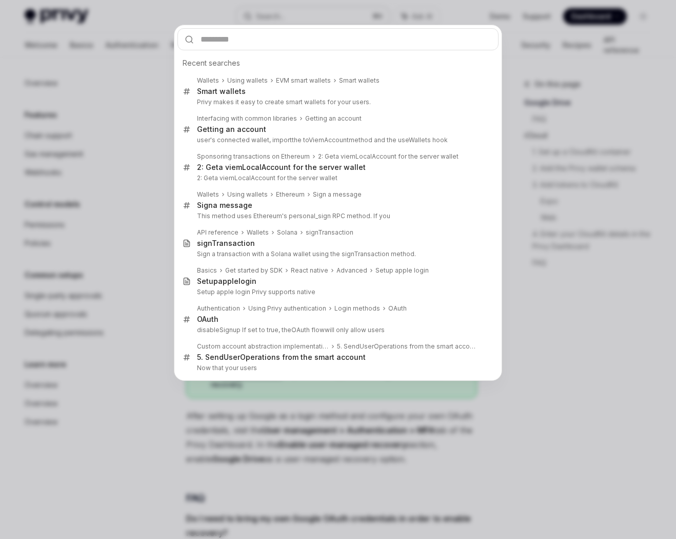
type input "**********"
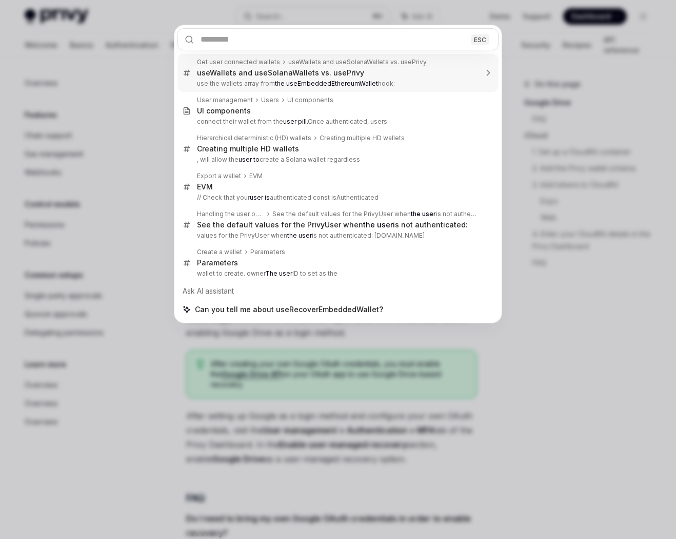
type textarea "*"
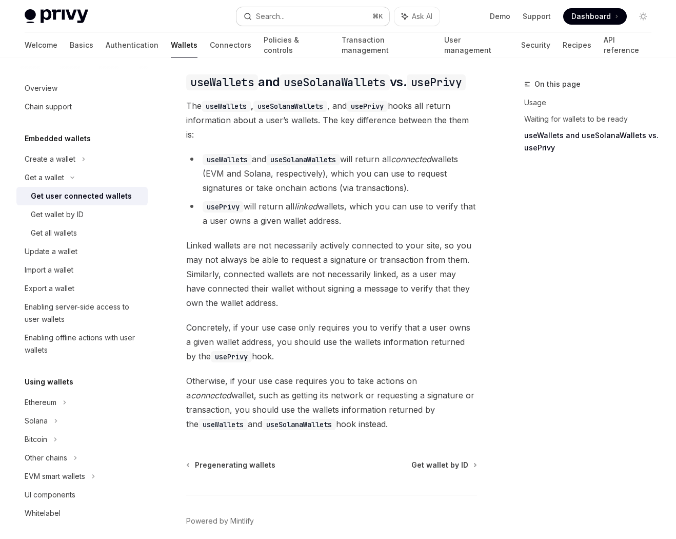
click at [312, 19] on button "Search... ⌘ K" at bounding box center [312, 16] width 153 height 18
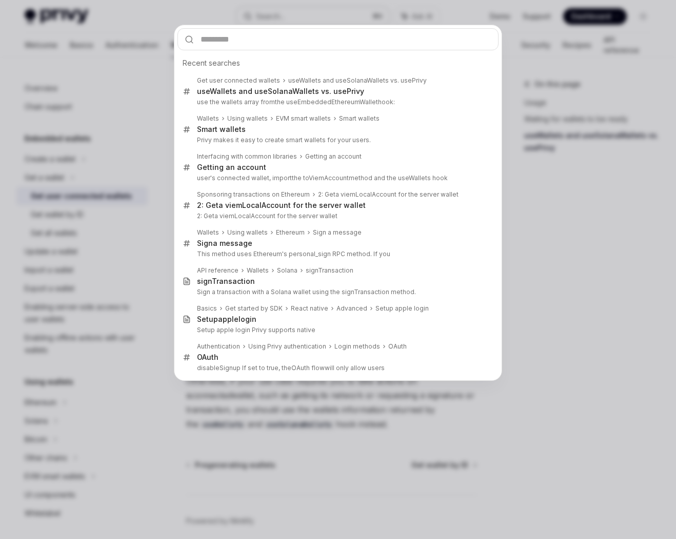
type input "**********"
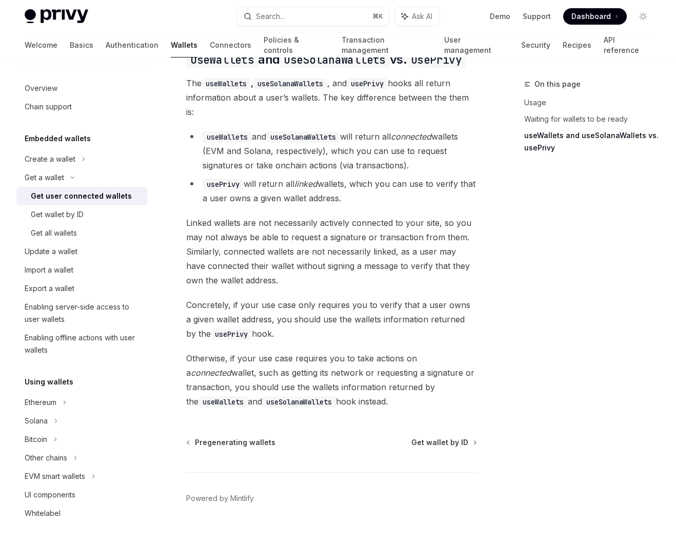
scroll to position [1021, 0]
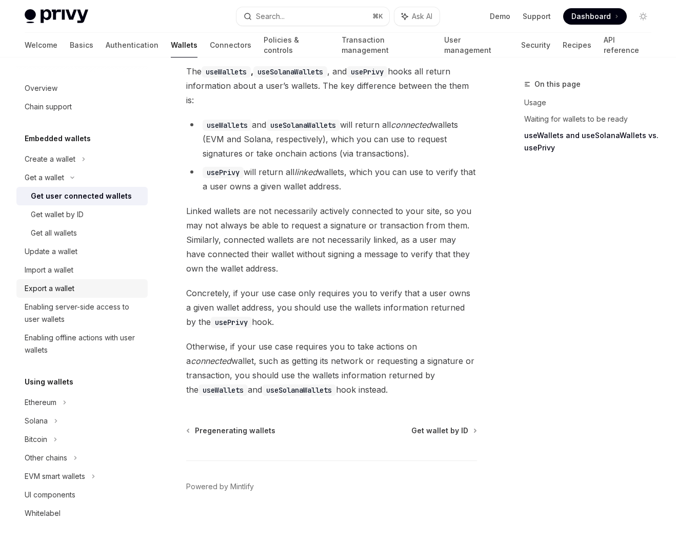
type textarea "*"
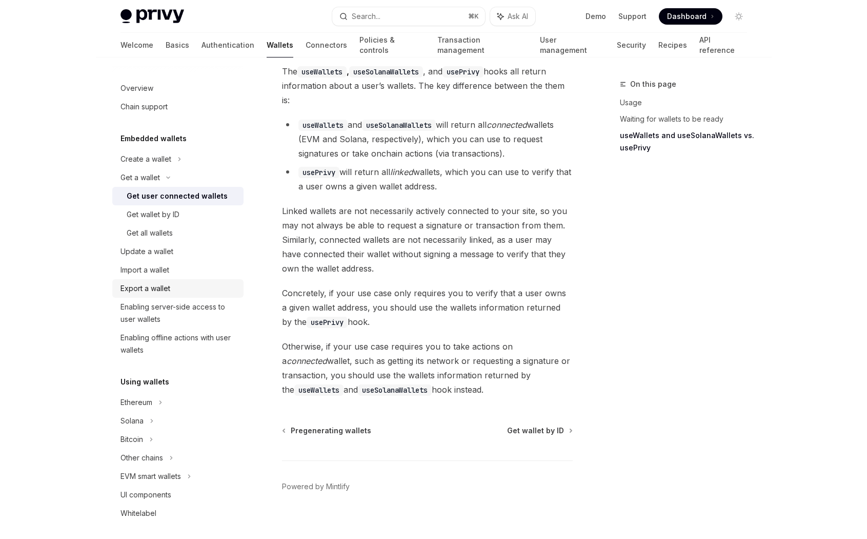
scroll to position [848, 0]
